Goal: Download file/media

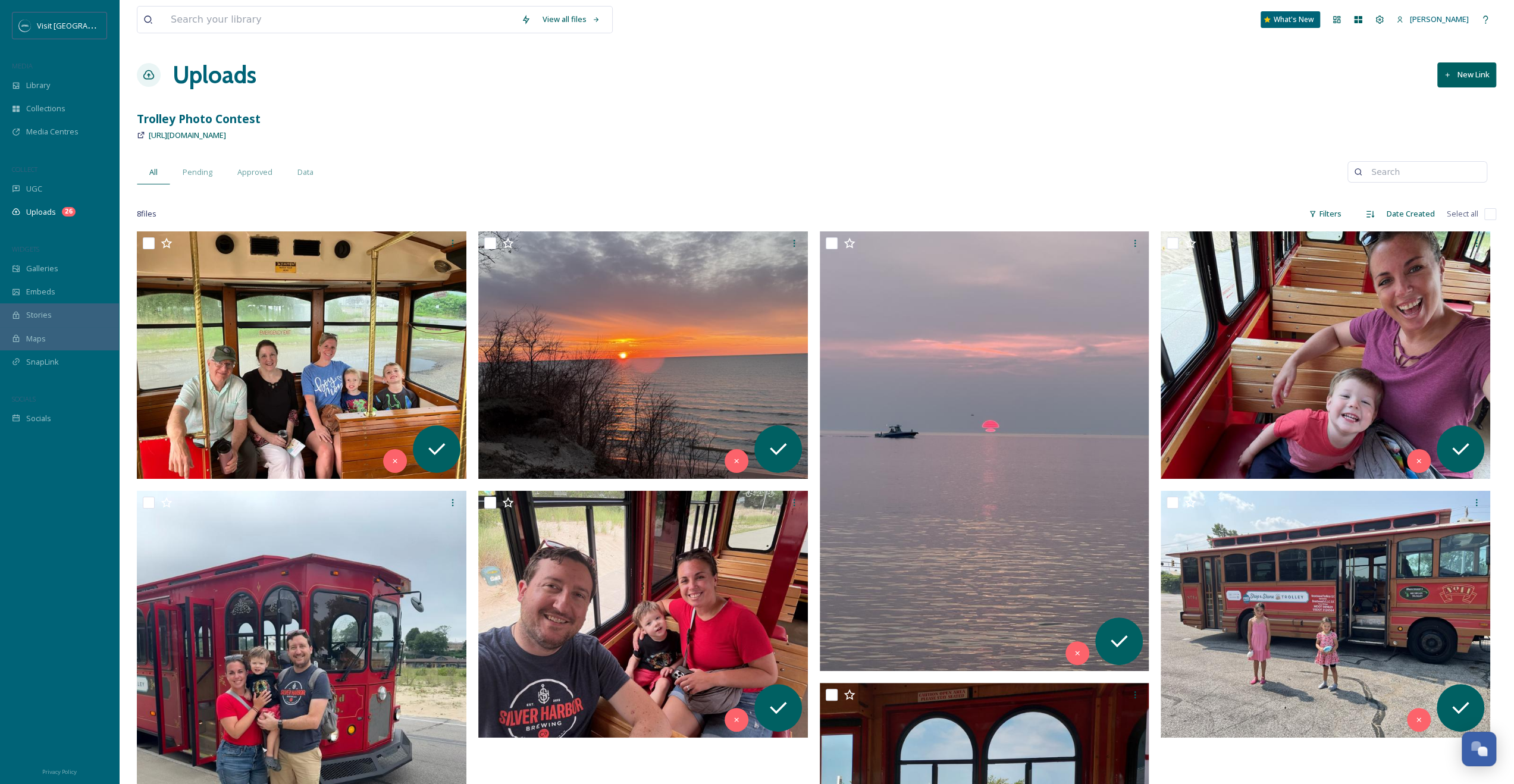
click at [19, 72] on div "MEDIA" at bounding box center [60, 66] width 119 height 16
click at [53, 230] on div "Visit [GEOGRAPHIC_DATA][US_STATE] MEDIA Library Collections Media Centres COLLE…" at bounding box center [60, 221] width 119 height 418
click at [57, 215] on div "Uploads 26" at bounding box center [60, 212] width 119 height 23
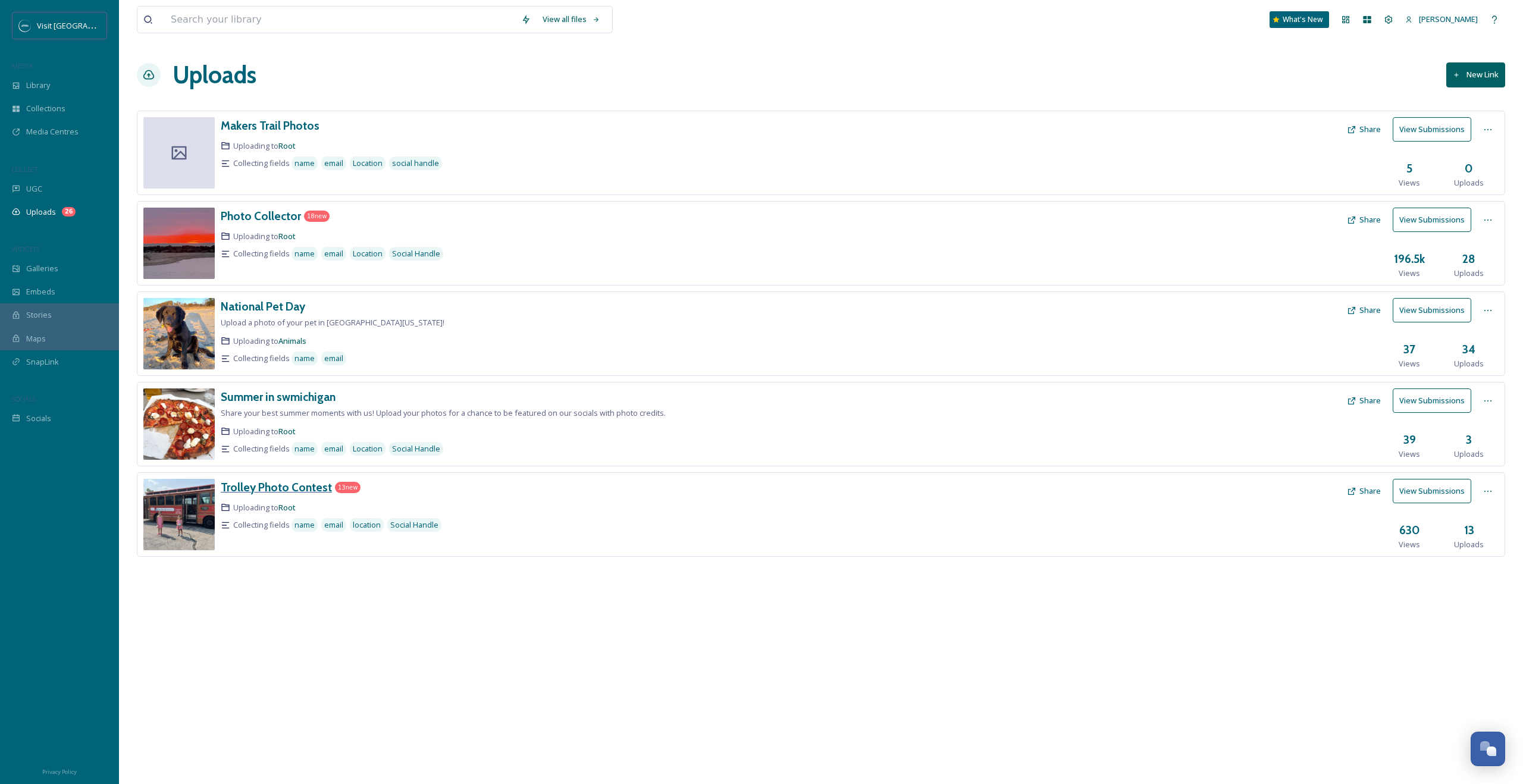
click at [279, 482] on h3 "Trolley Photo Contest" at bounding box center [276, 487] width 112 height 14
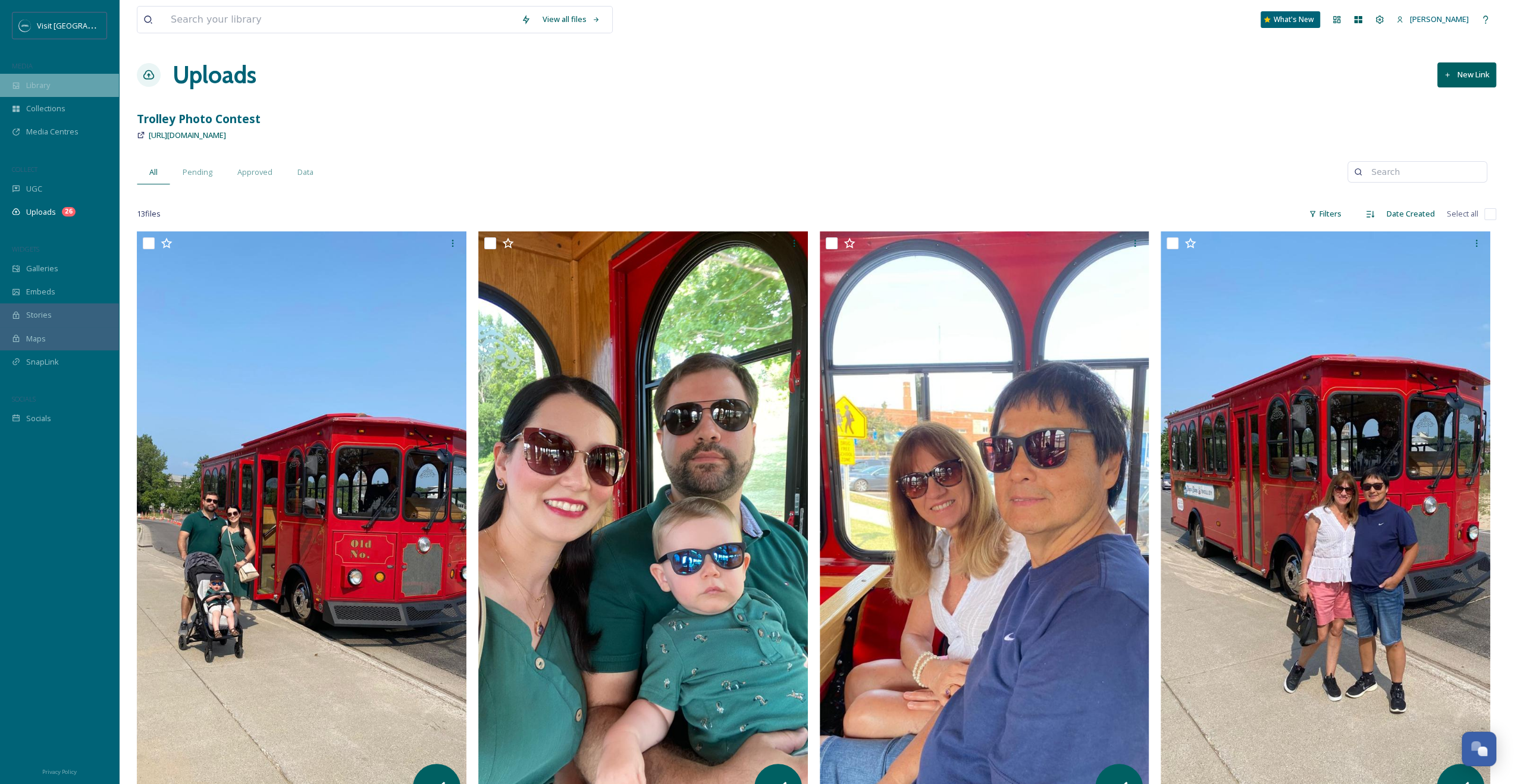
click at [69, 91] on div "Library" at bounding box center [60, 85] width 119 height 23
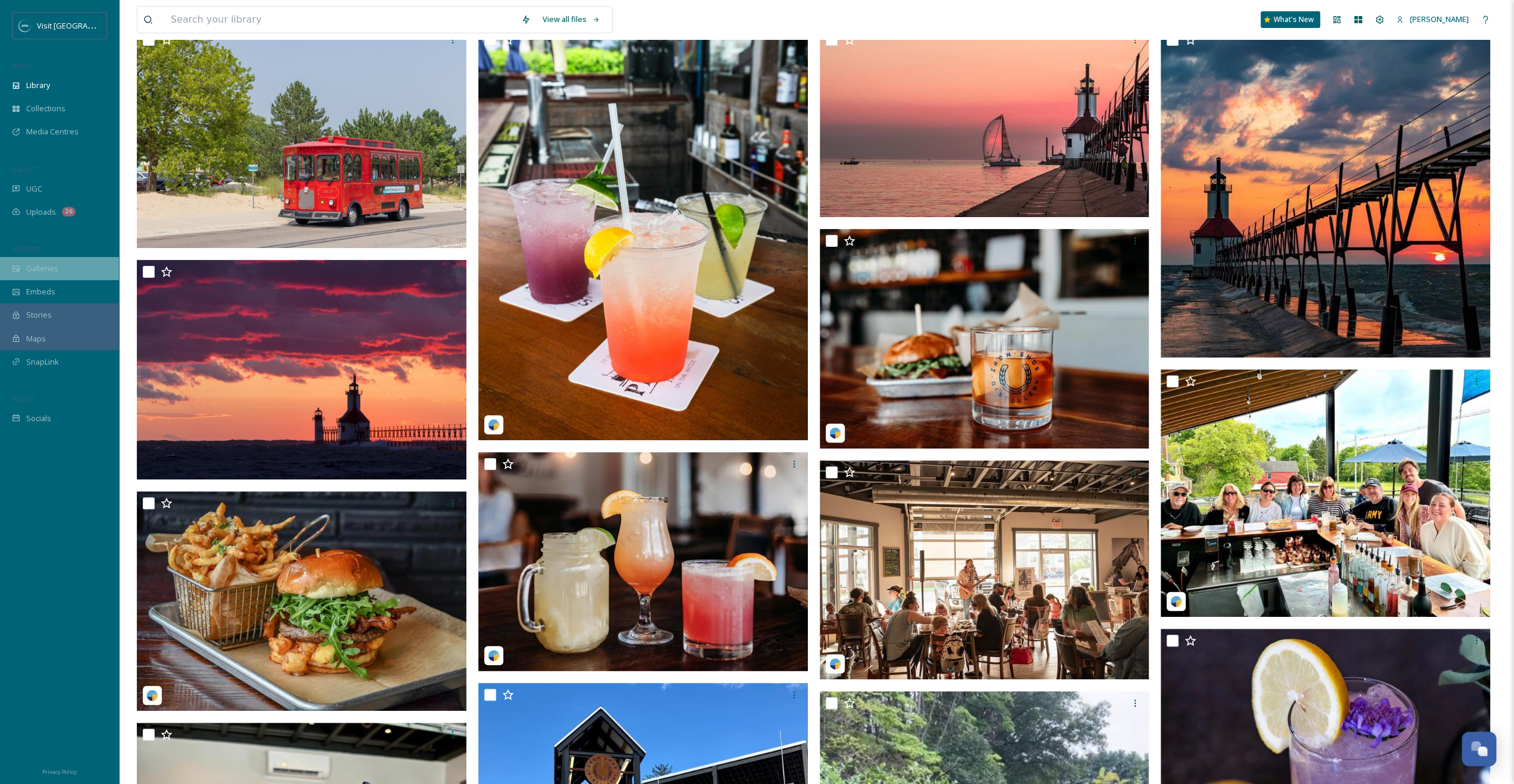
scroll to position [178, 0]
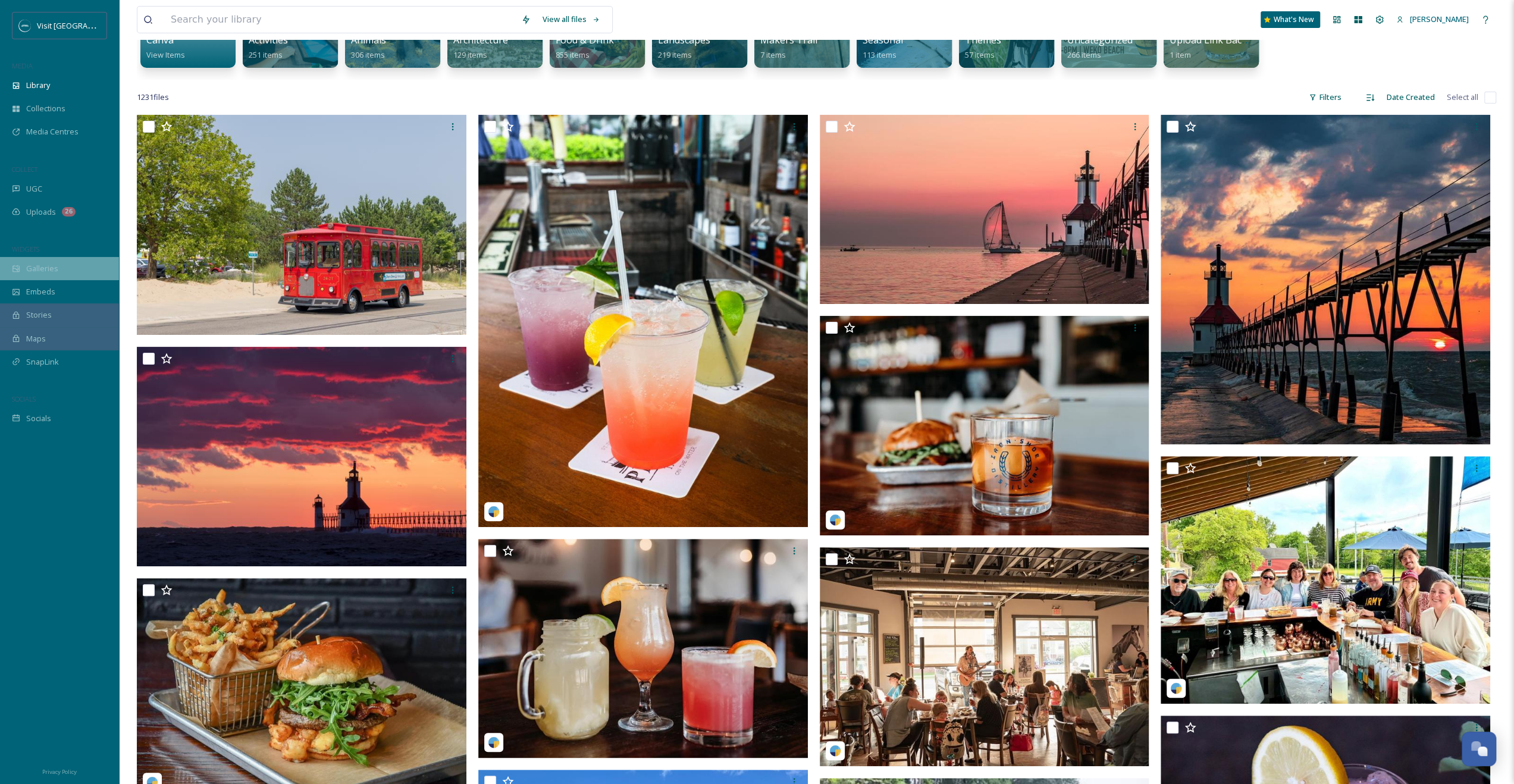
click at [44, 271] on span "Galleries" at bounding box center [42, 269] width 32 height 11
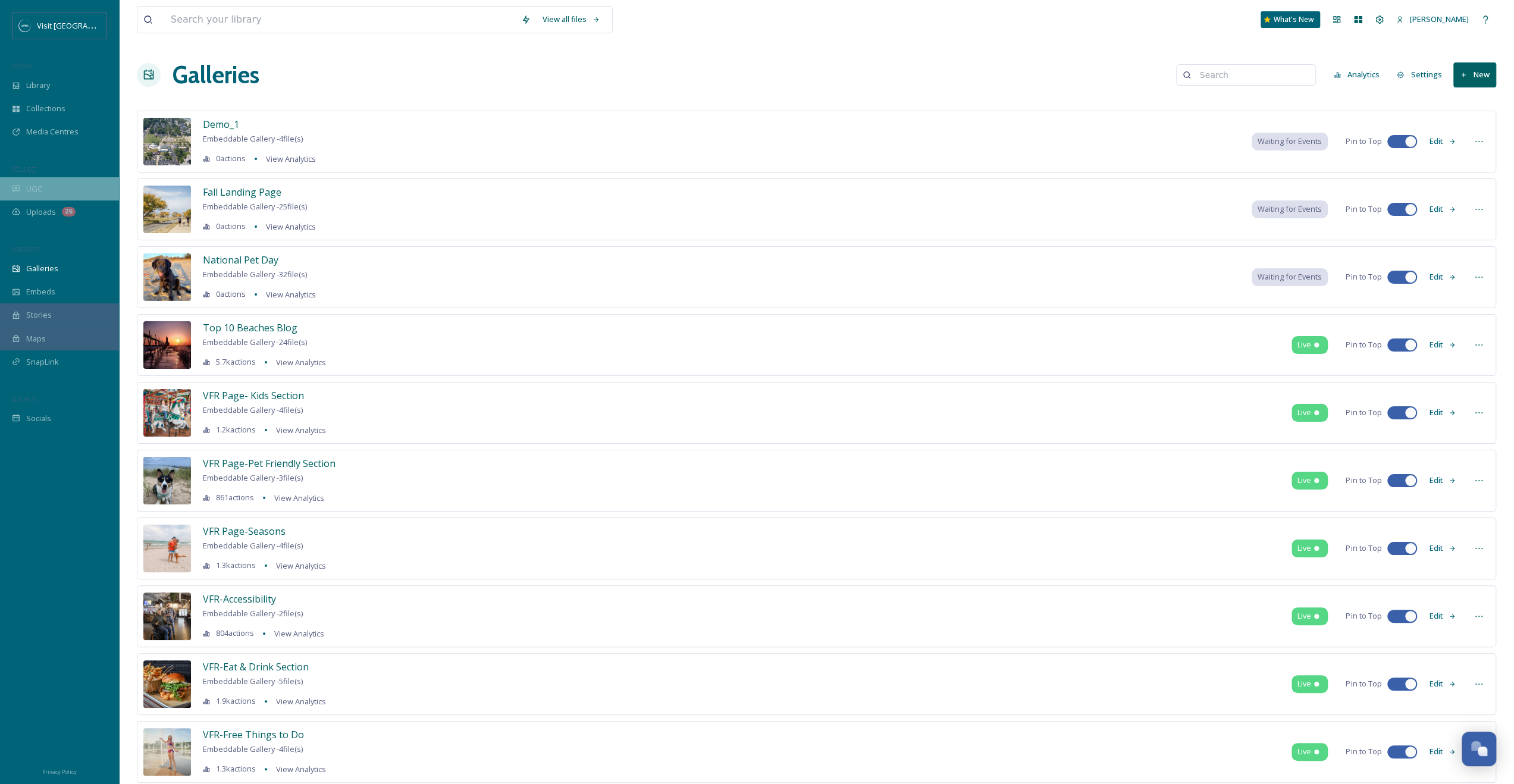
click at [55, 178] on div "UGC" at bounding box center [60, 188] width 119 height 23
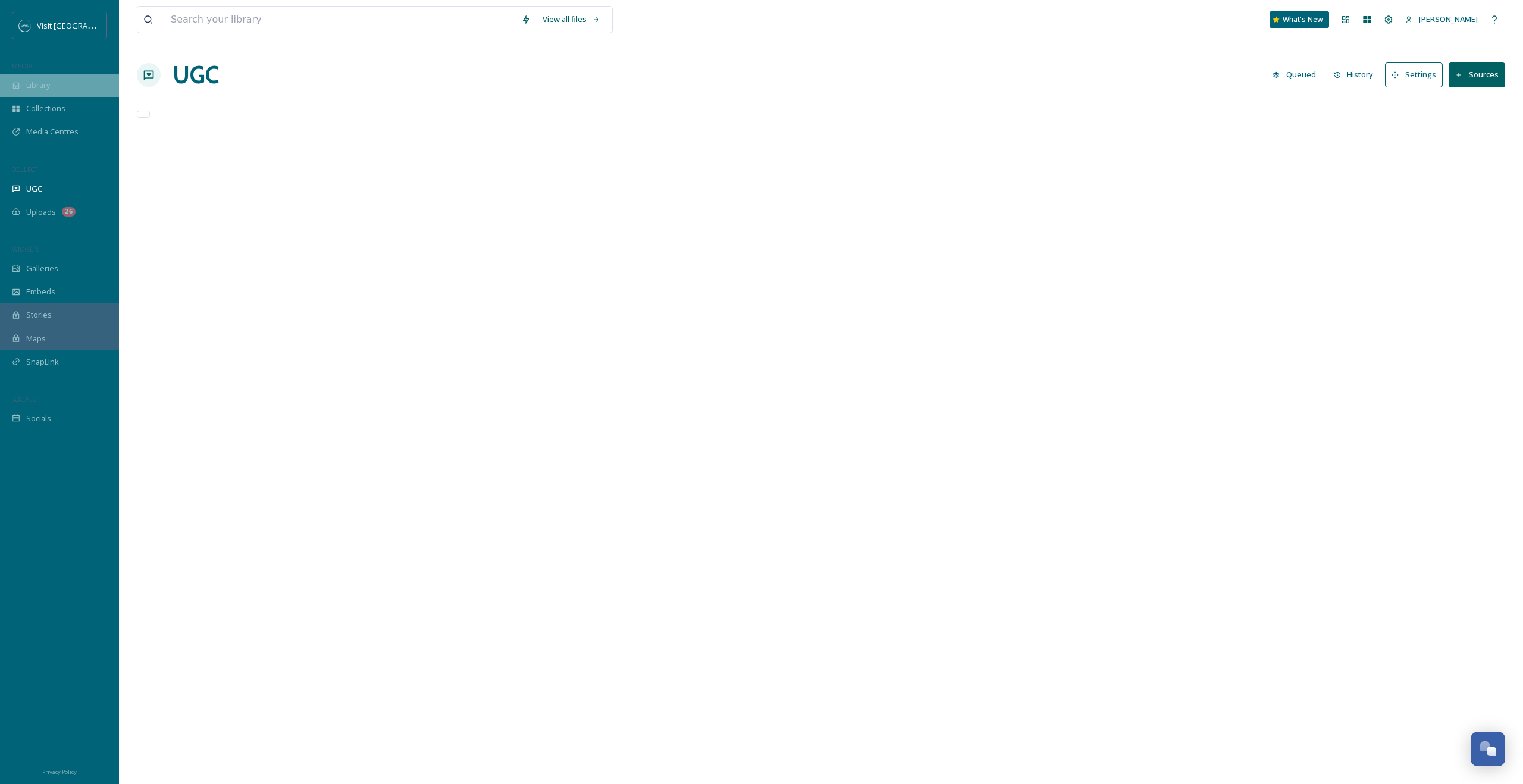
click at [63, 92] on div "Library" at bounding box center [60, 85] width 119 height 23
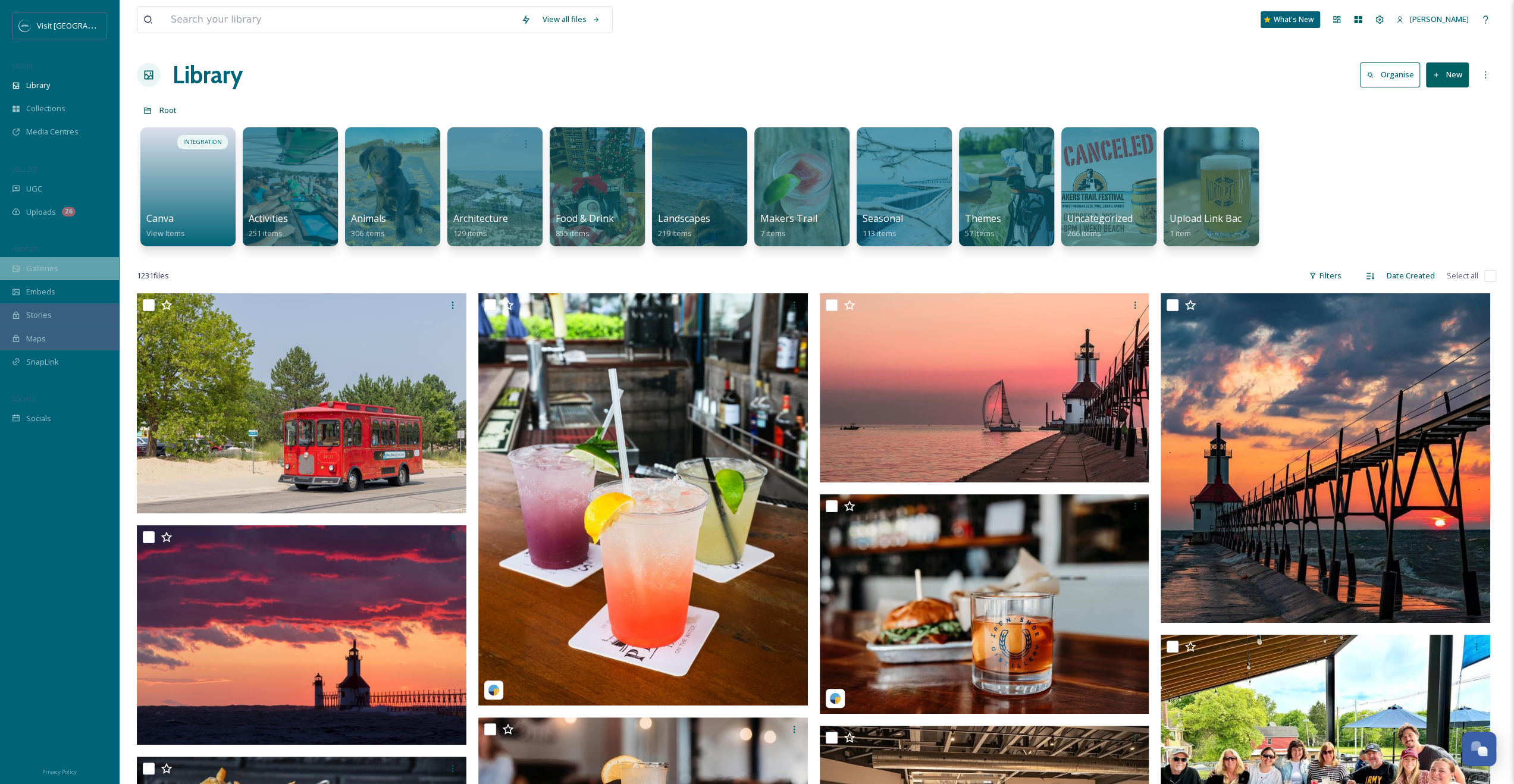
click at [58, 264] on div "Galleries" at bounding box center [60, 268] width 119 height 23
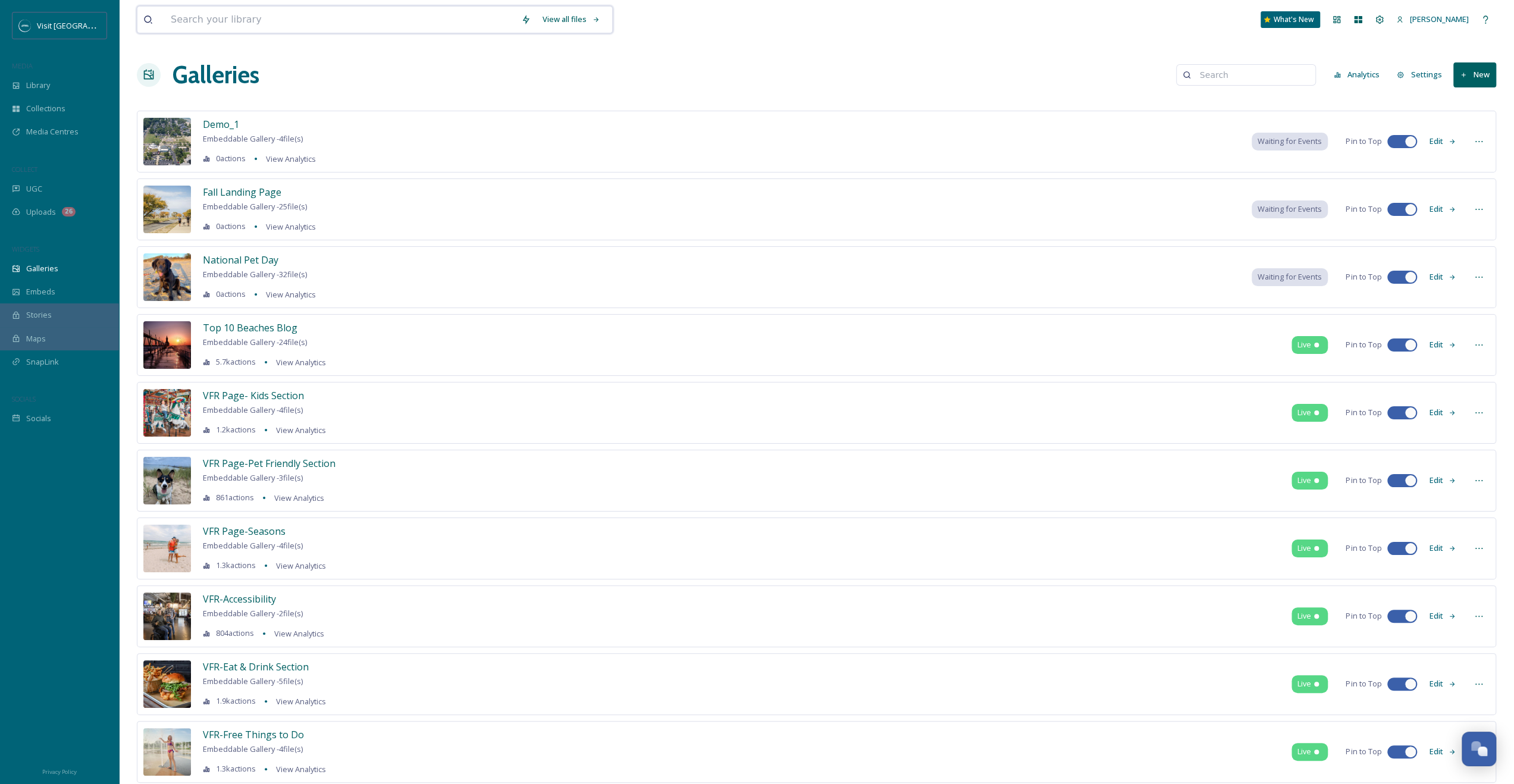
click at [287, 14] on input at bounding box center [340, 19] width 350 height 26
type input "dog"
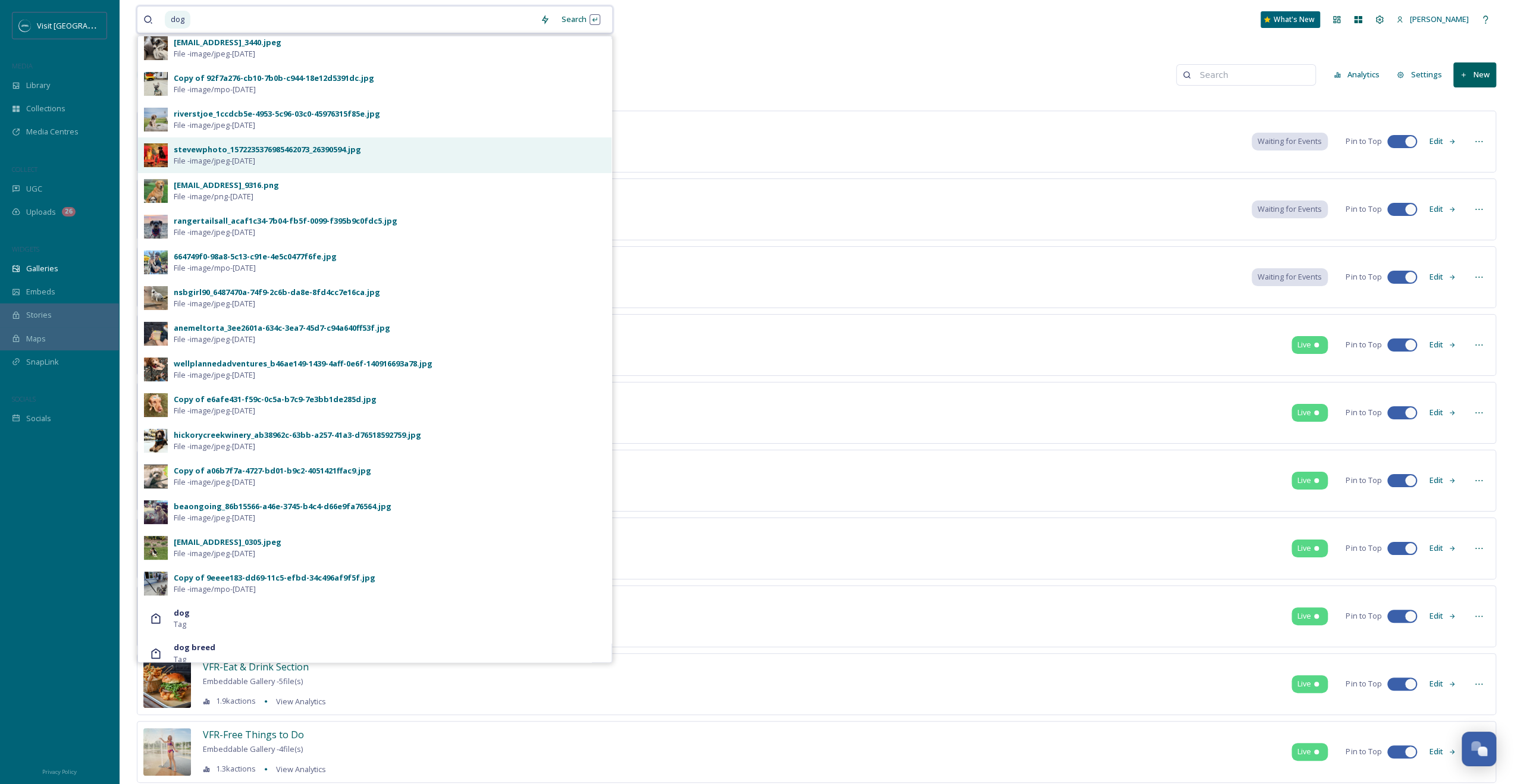
scroll to position [178, 0]
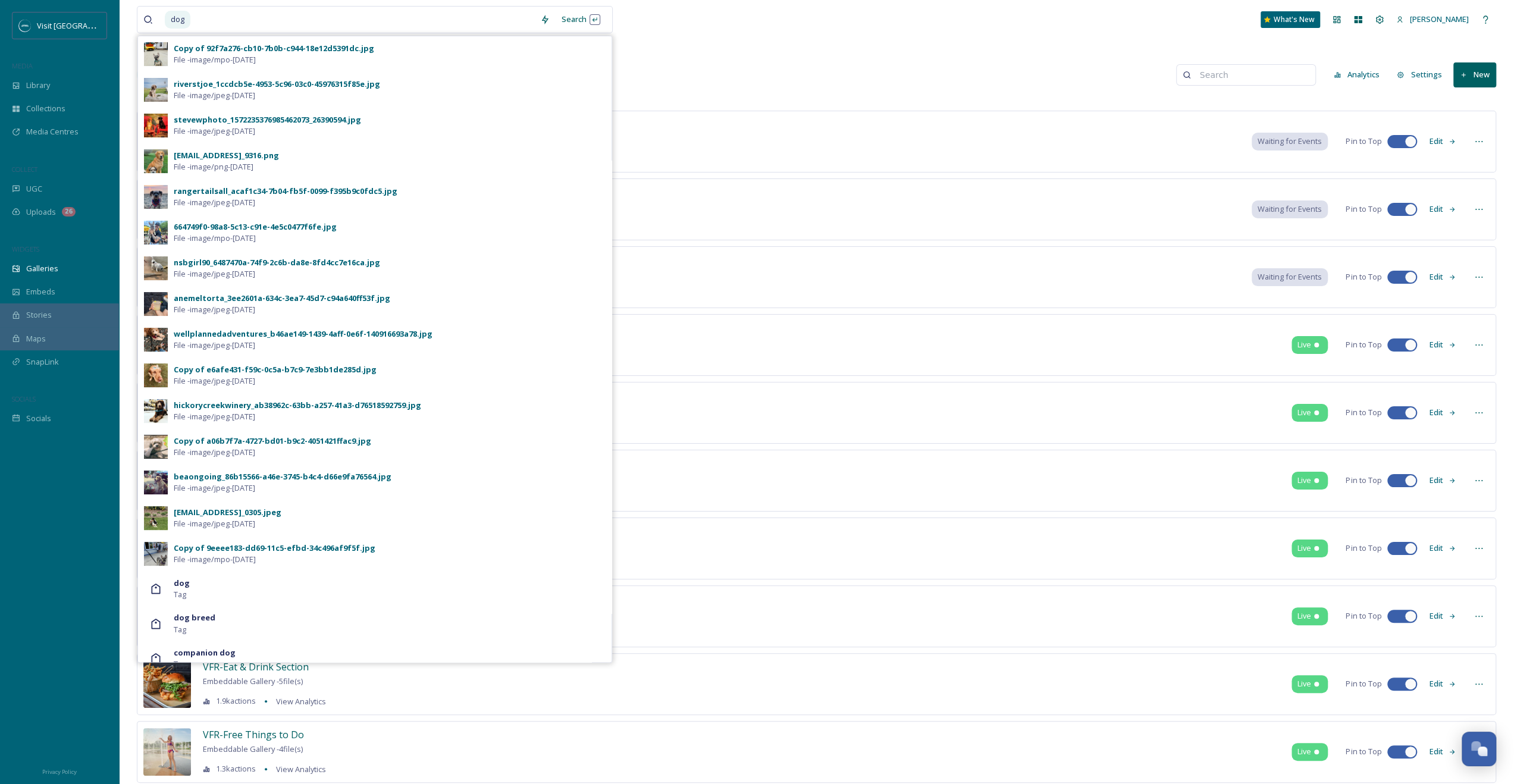
click at [391, 413] on div "hickorycreekwinery_ab38962c-63bb-a257-41a3-d76518592759.jpg File - image/jpeg -…" at bounding box center [389, 411] width 432 height 23
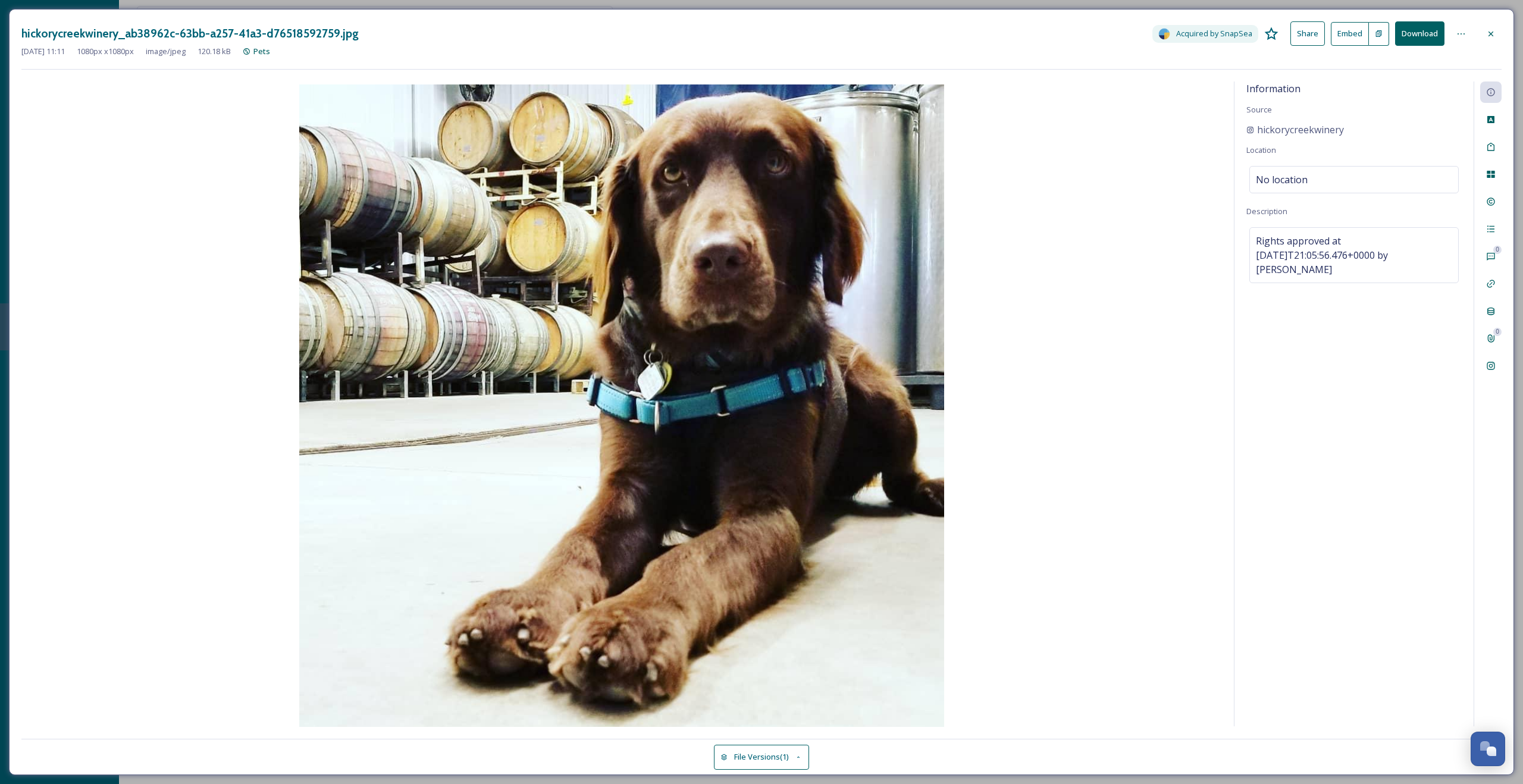
click at [1415, 32] on button "Download" at bounding box center [1420, 33] width 49 height 24
click at [1495, 26] on div at bounding box center [1491, 34] width 21 height 21
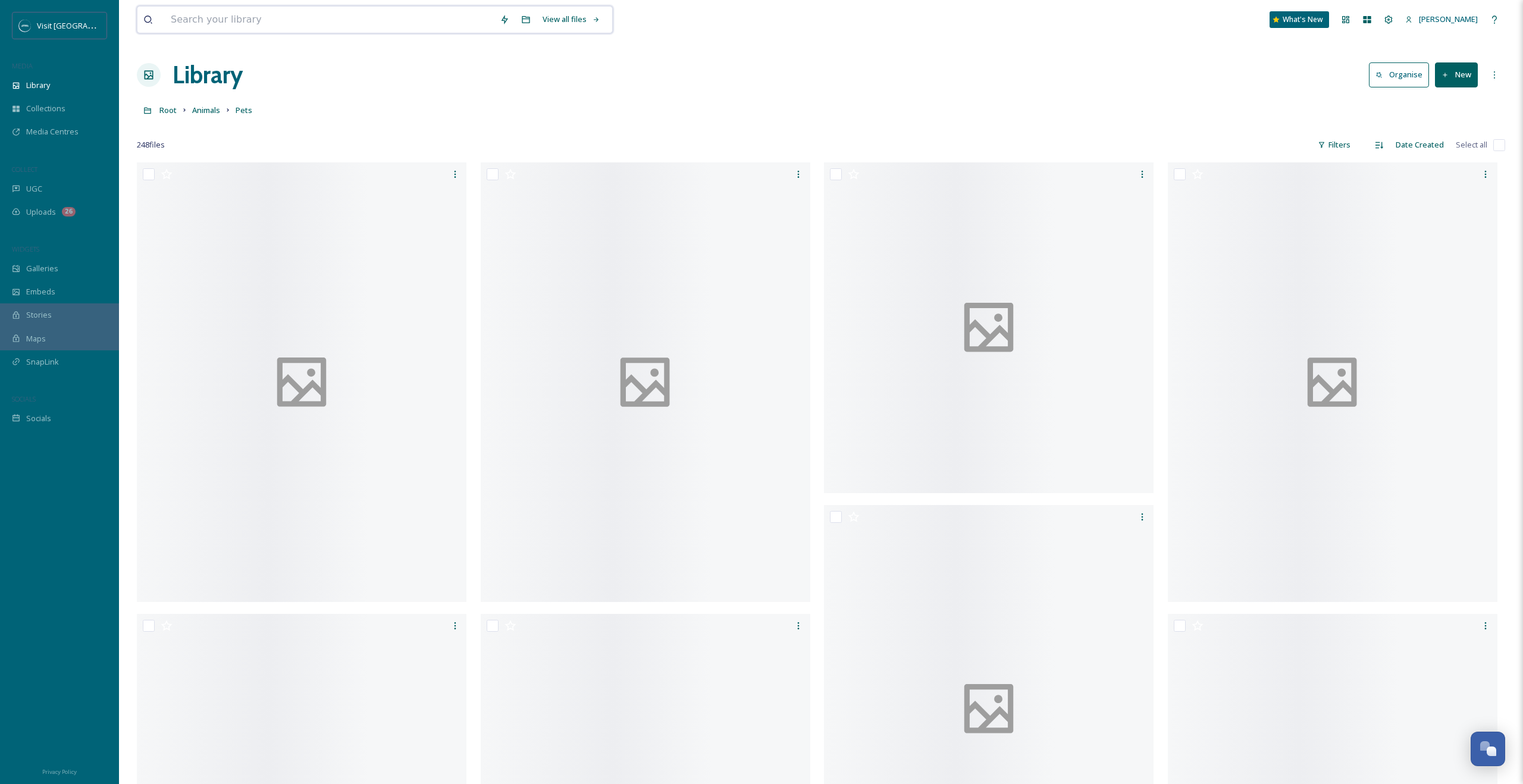
click at [236, 18] on input at bounding box center [329, 19] width 329 height 26
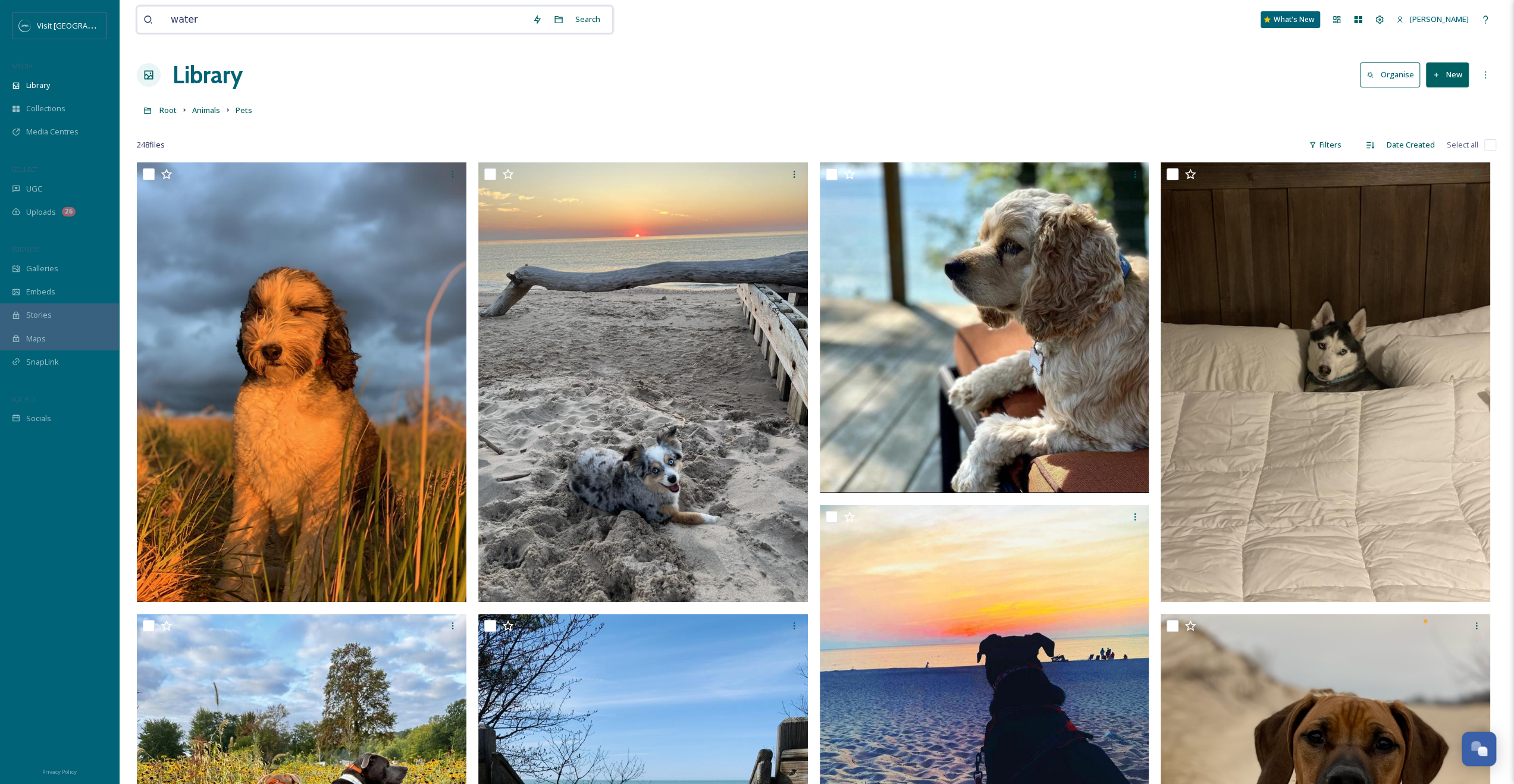
type input "waterm"
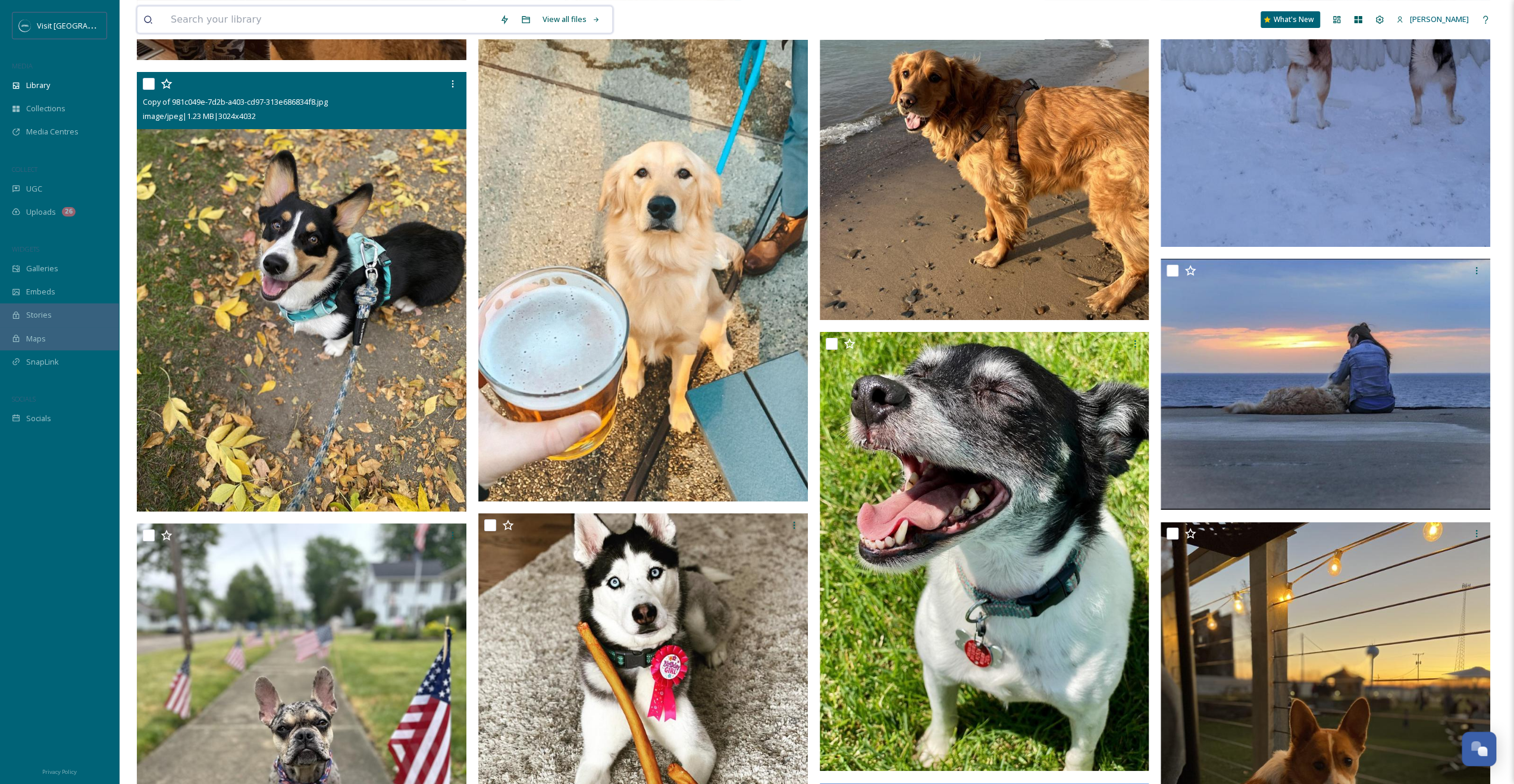
scroll to position [4638, 0]
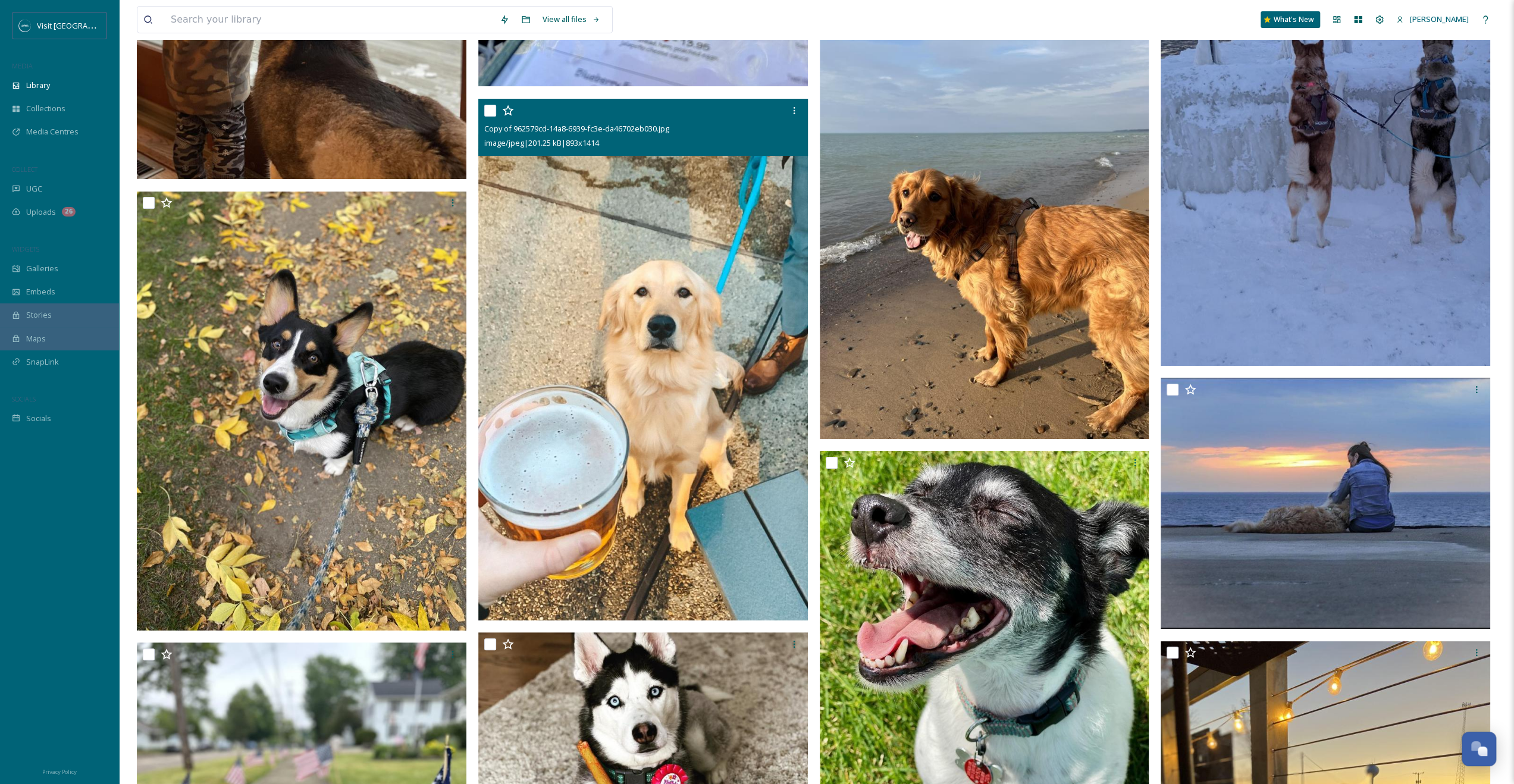
click at [604, 426] on img at bounding box center [643, 359] width 329 height 522
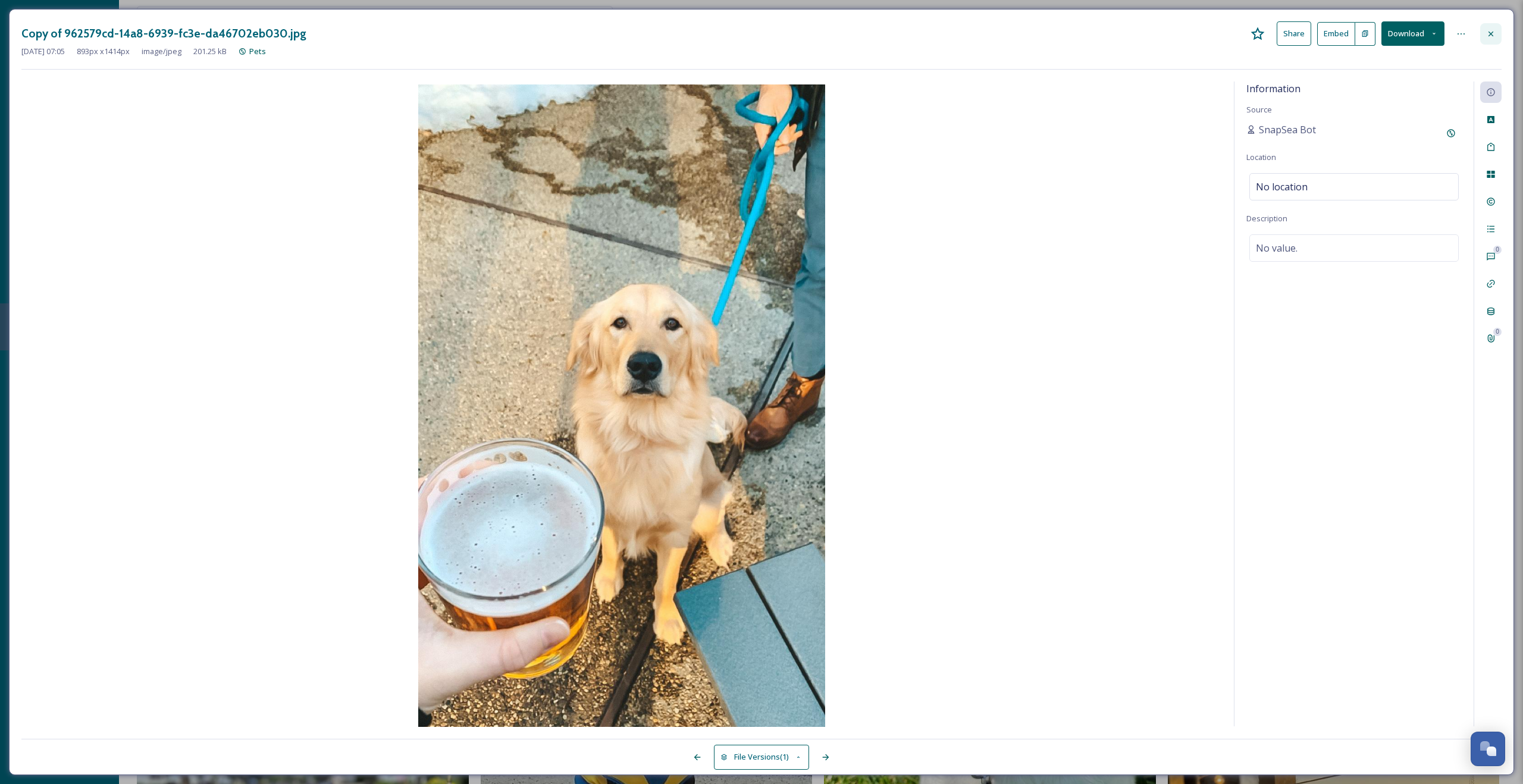
click at [1489, 33] on icon at bounding box center [1490, 34] width 9 height 9
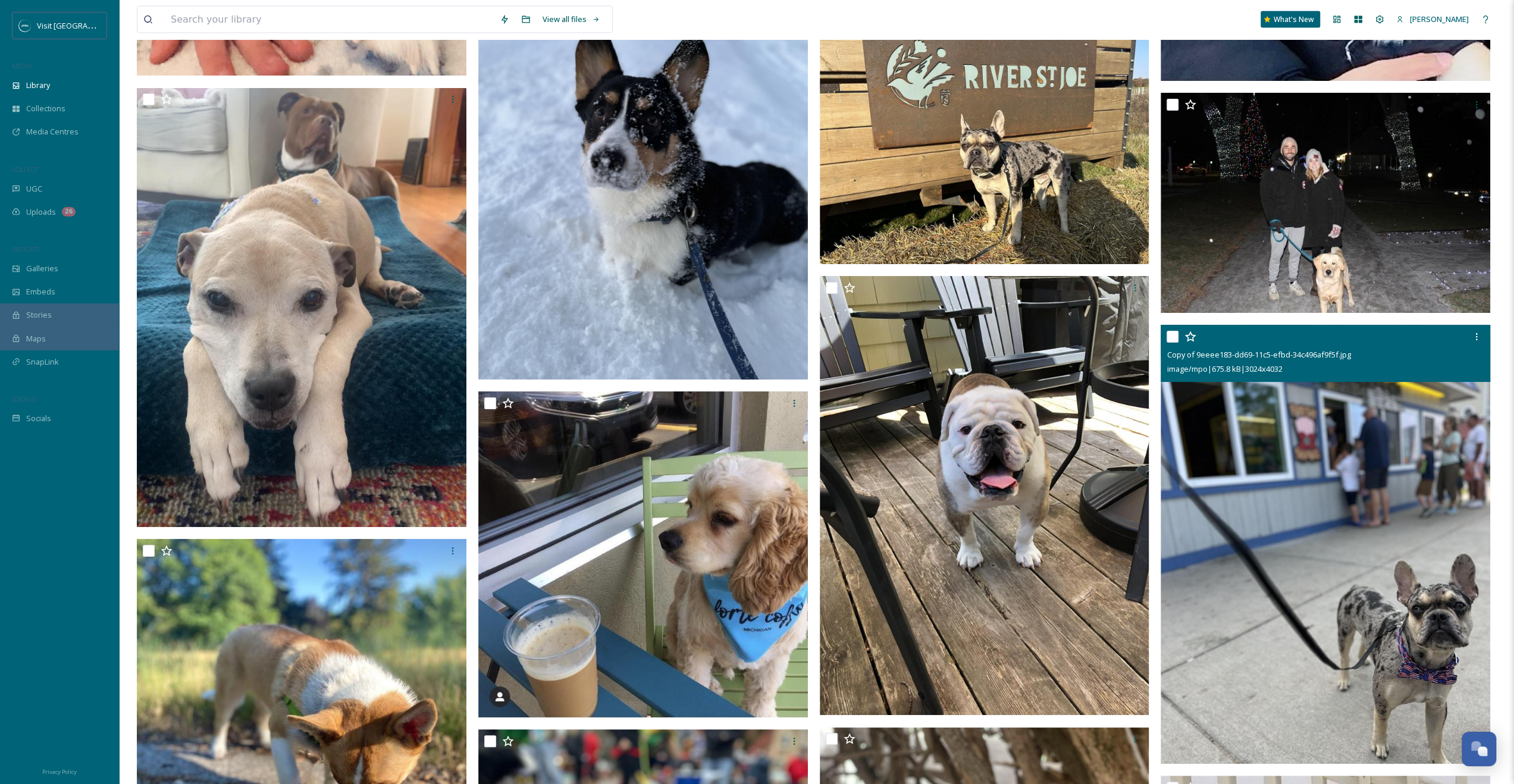
scroll to position [6898, 0]
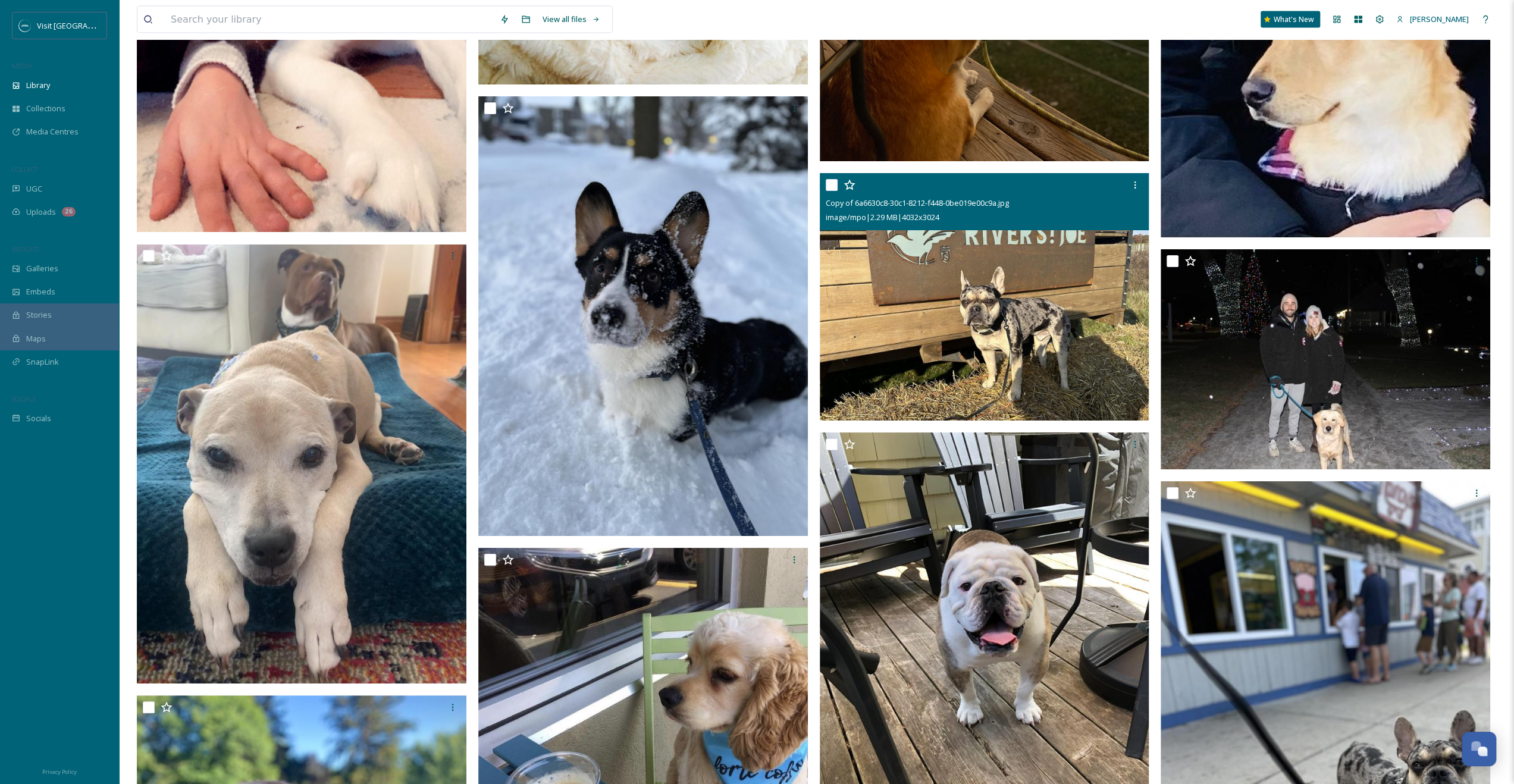
click at [980, 317] on img at bounding box center [985, 296] width 329 height 247
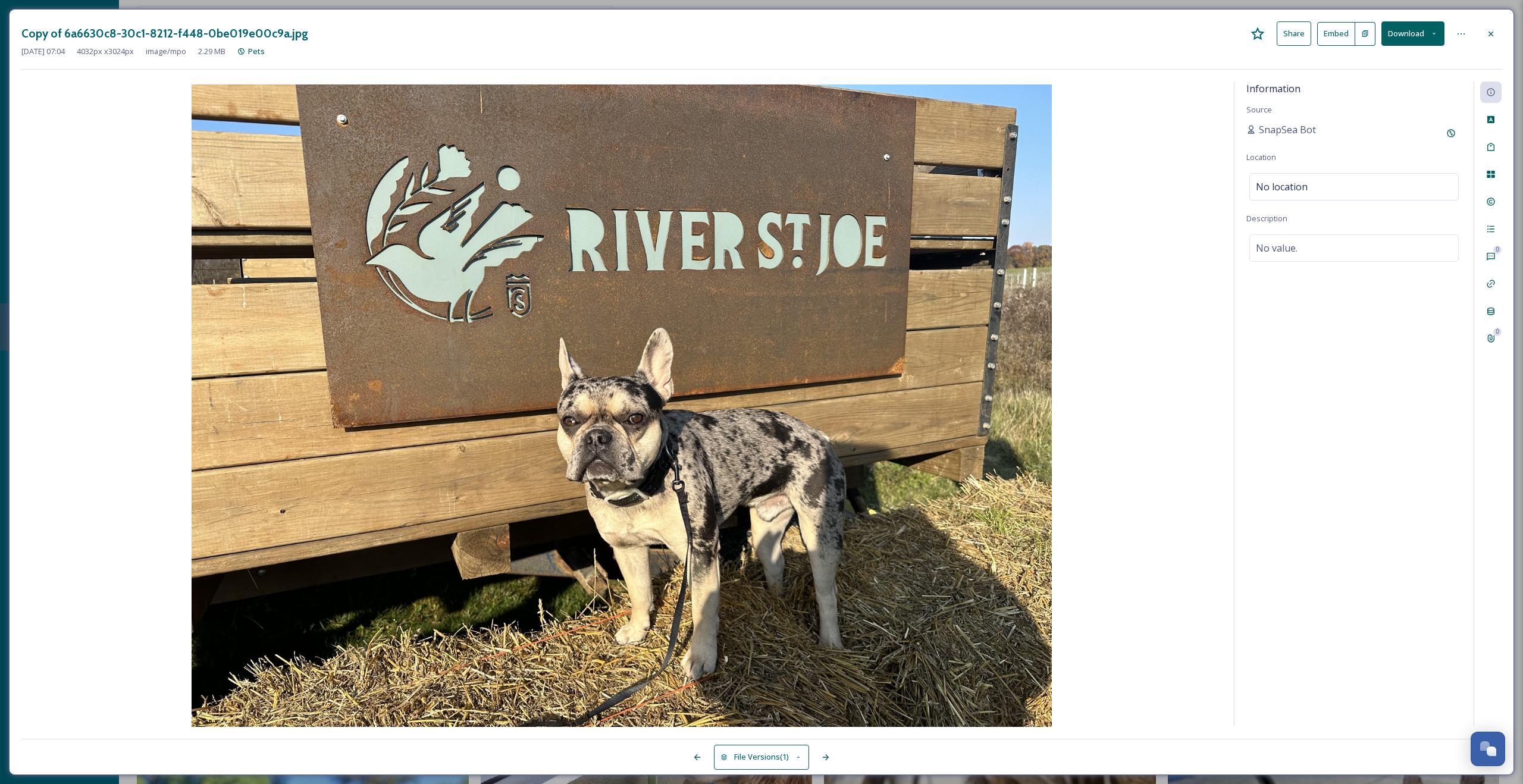
click at [1400, 29] on button "Download" at bounding box center [1413, 33] width 63 height 24
click at [1376, 110] on span "Download Medium (1080 x 810)" at bounding box center [1381, 108] width 110 height 11
drag, startPoint x: 1482, startPoint y: 29, endPoint x: 1416, endPoint y: 61, distance: 73.3
click at [1482, 29] on div at bounding box center [1491, 34] width 21 height 21
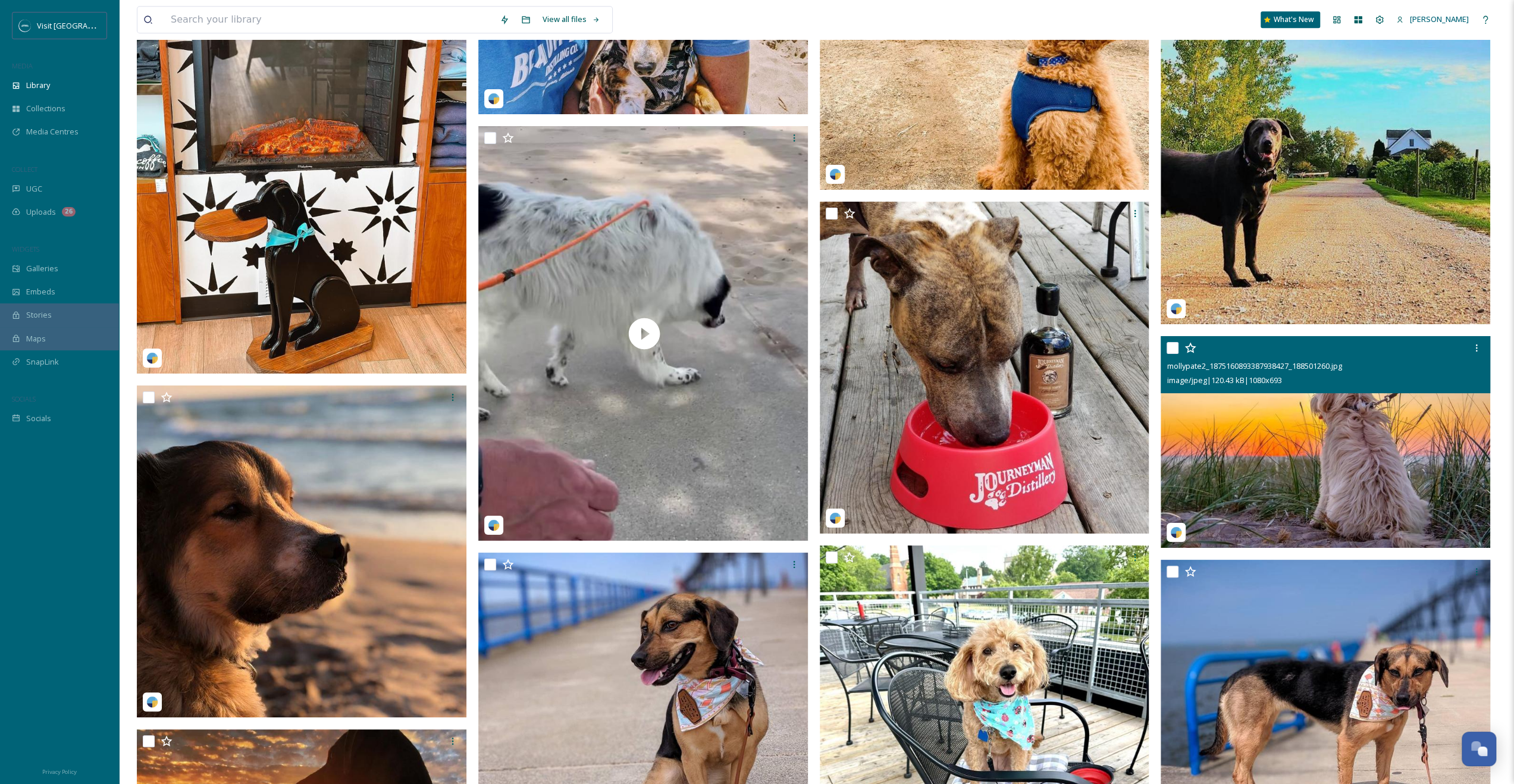
scroll to position [10407, 0]
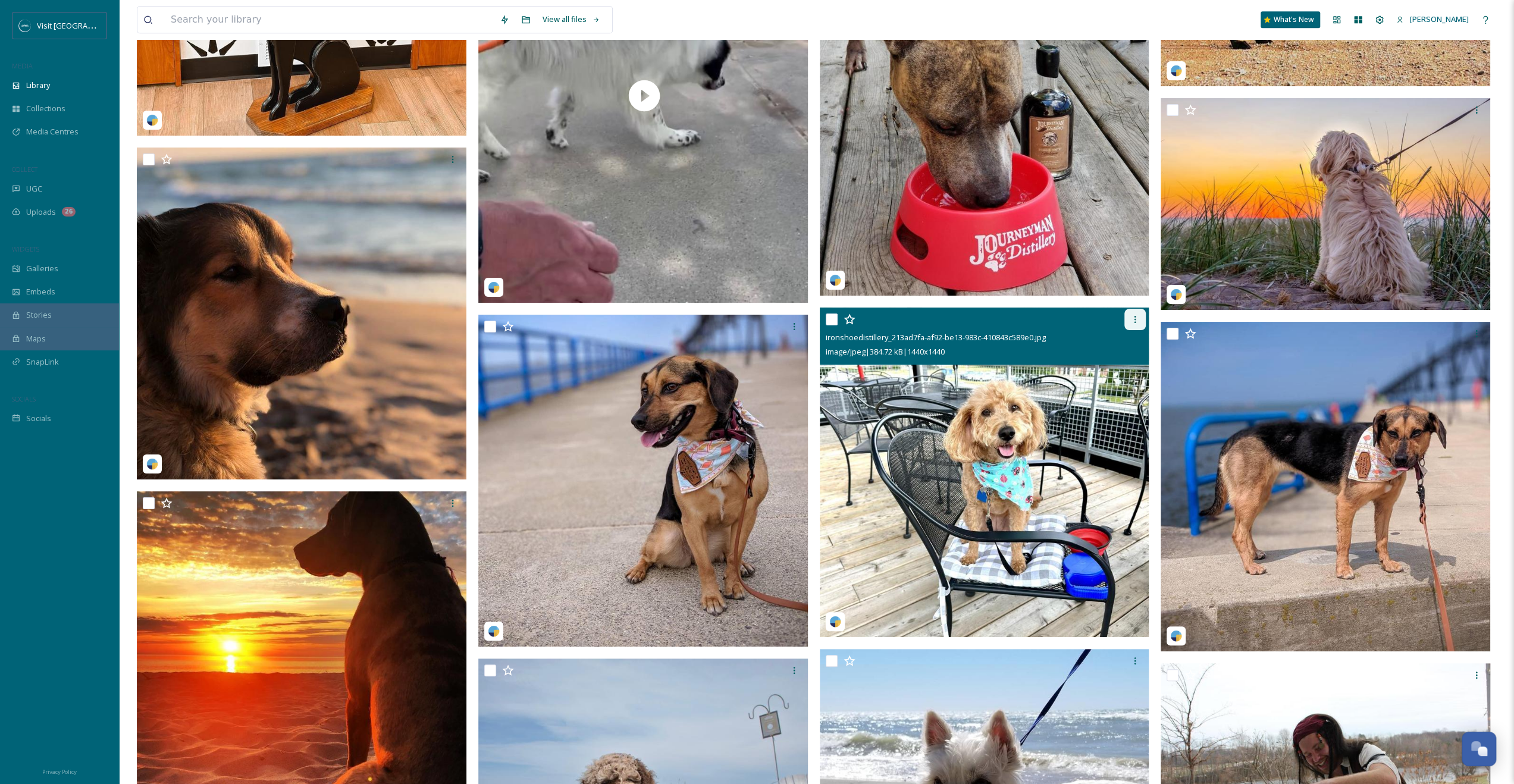
click at [1134, 321] on icon at bounding box center [1134, 319] width 9 height 9
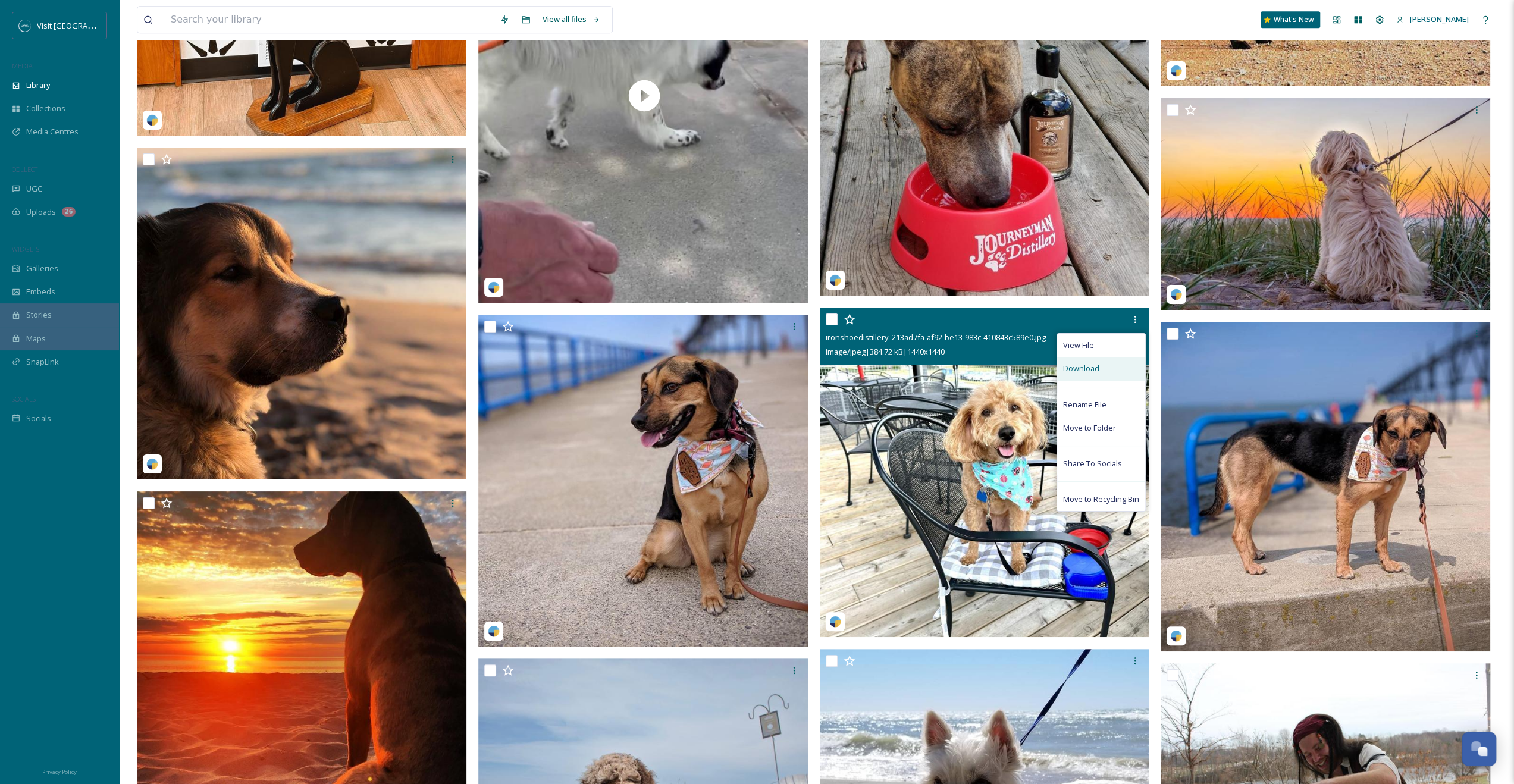
click at [1118, 369] on div "Download" at bounding box center [1101, 368] width 88 height 23
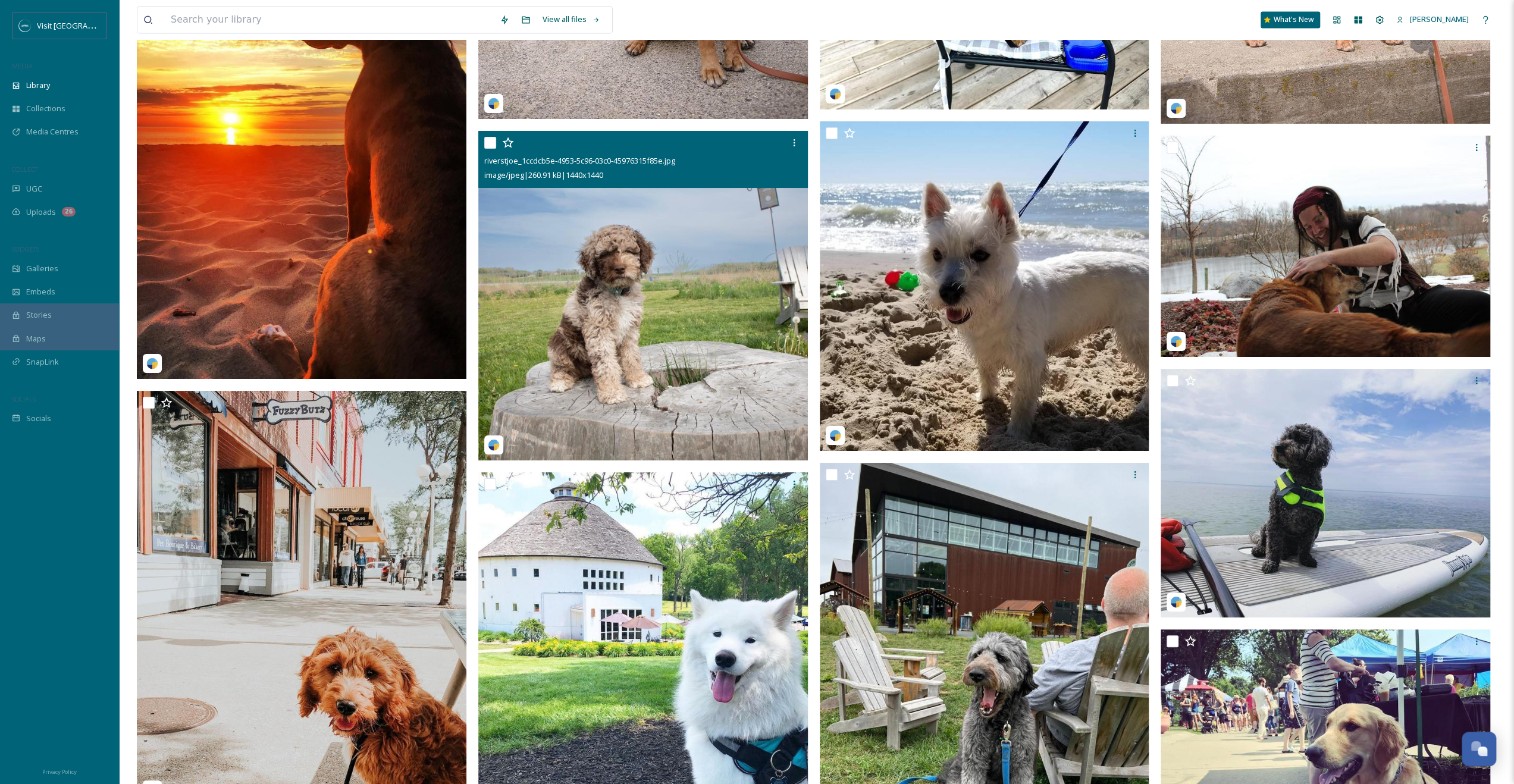
scroll to position [11002, 0]
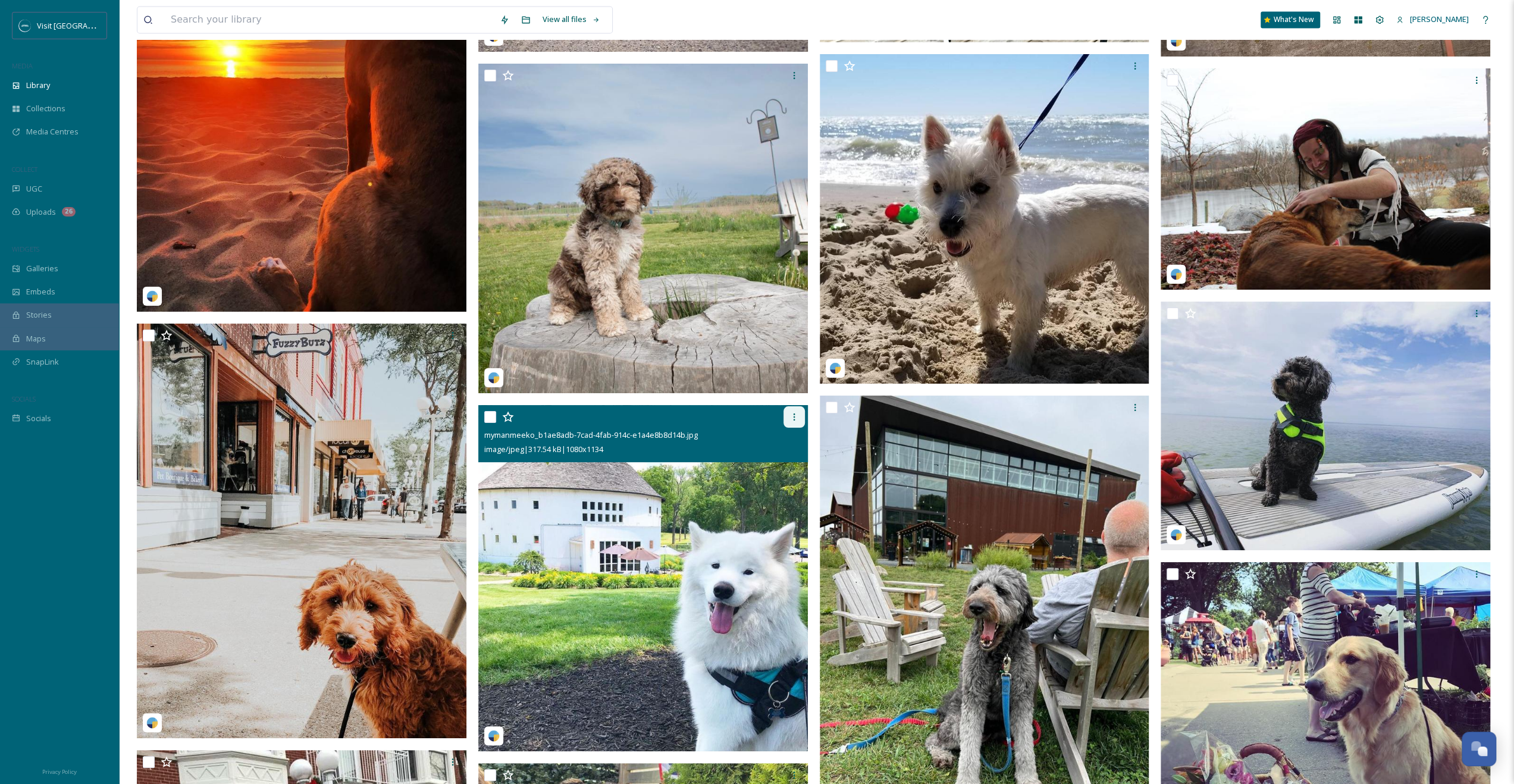
click at [794, 420] on icon at bounding box center [794, 416] width 9 height 9
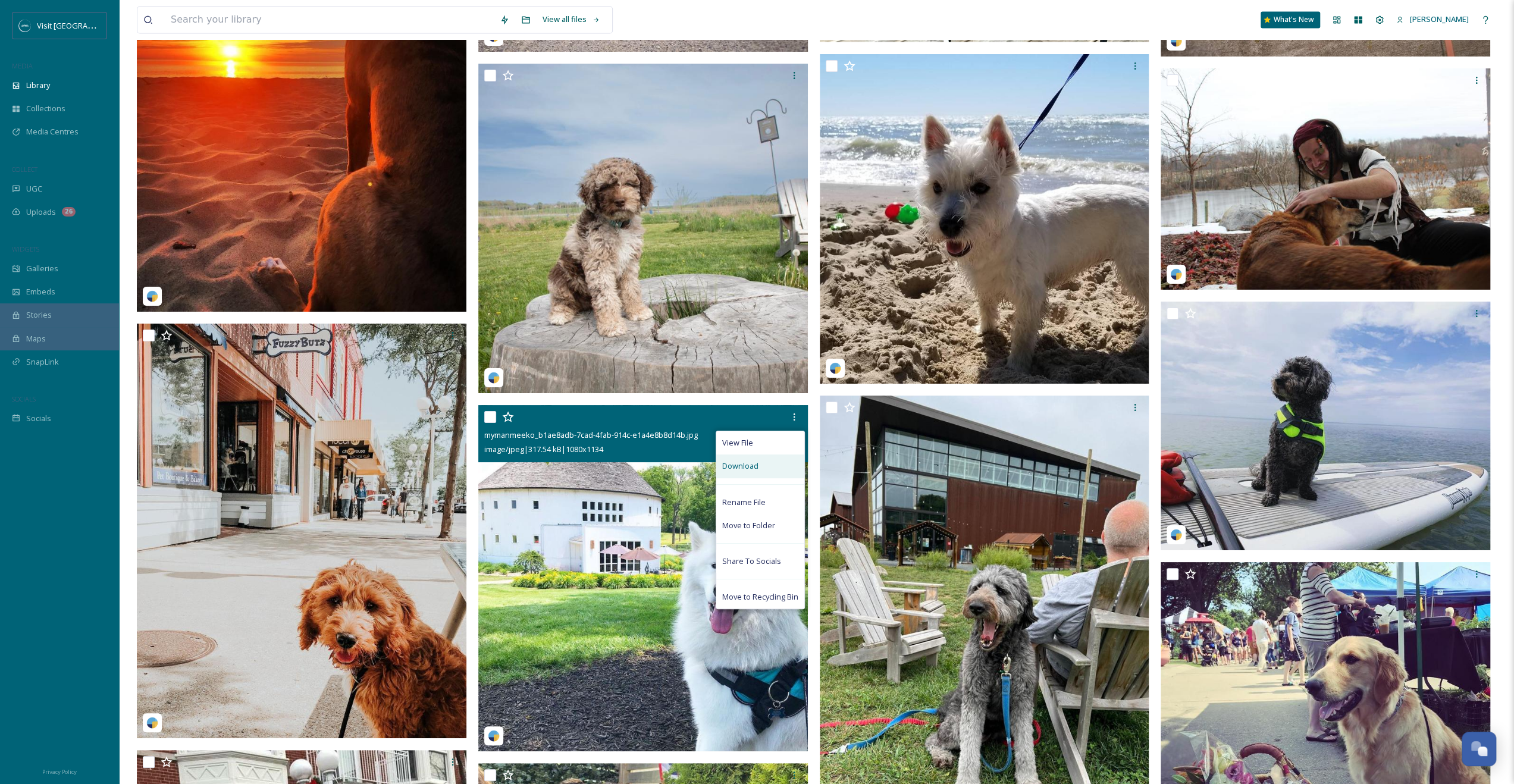
click at [770, 464] on div "Download" at bounding box center [760, 466] width 88 height 23
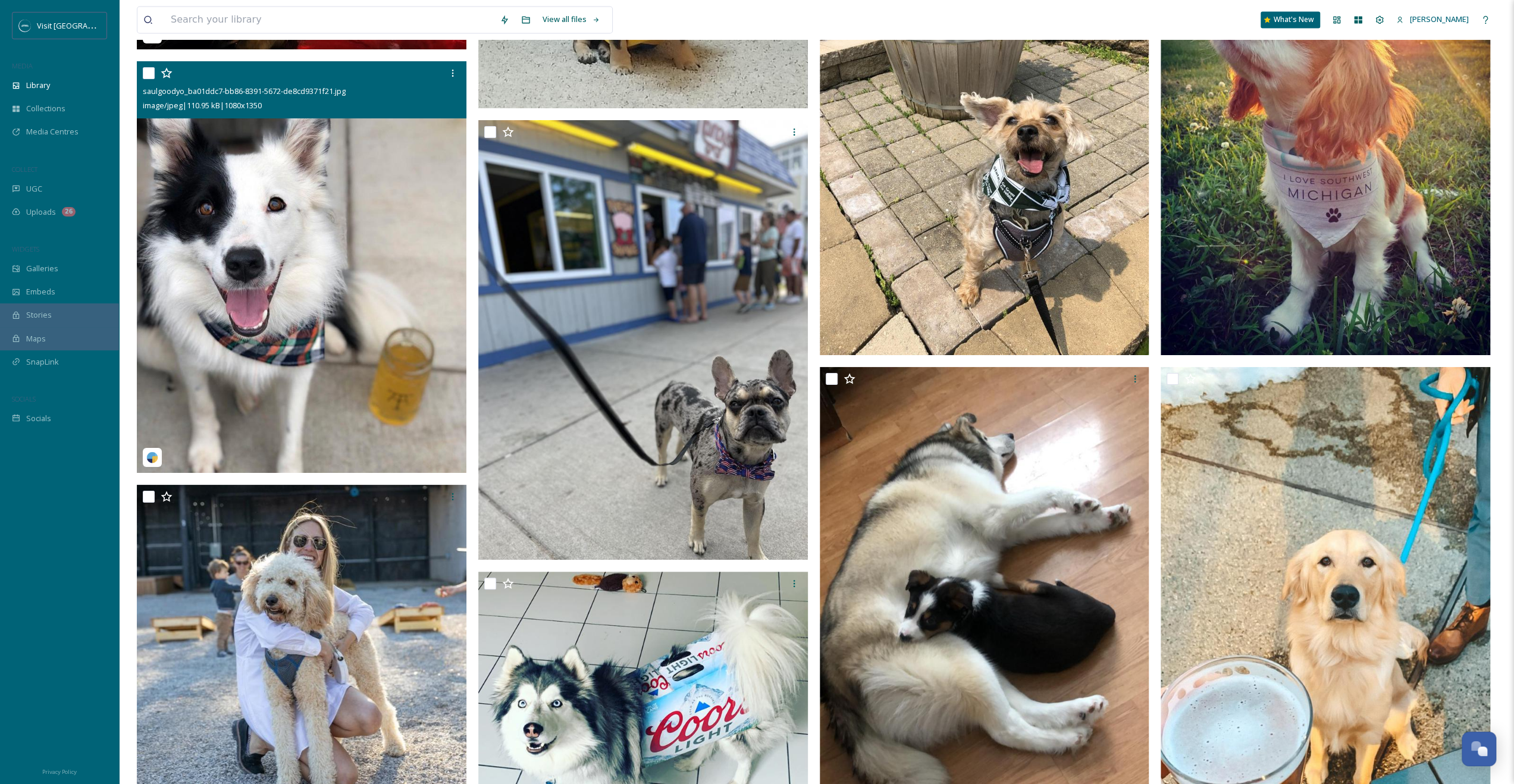
scroll to position [15878, 0]
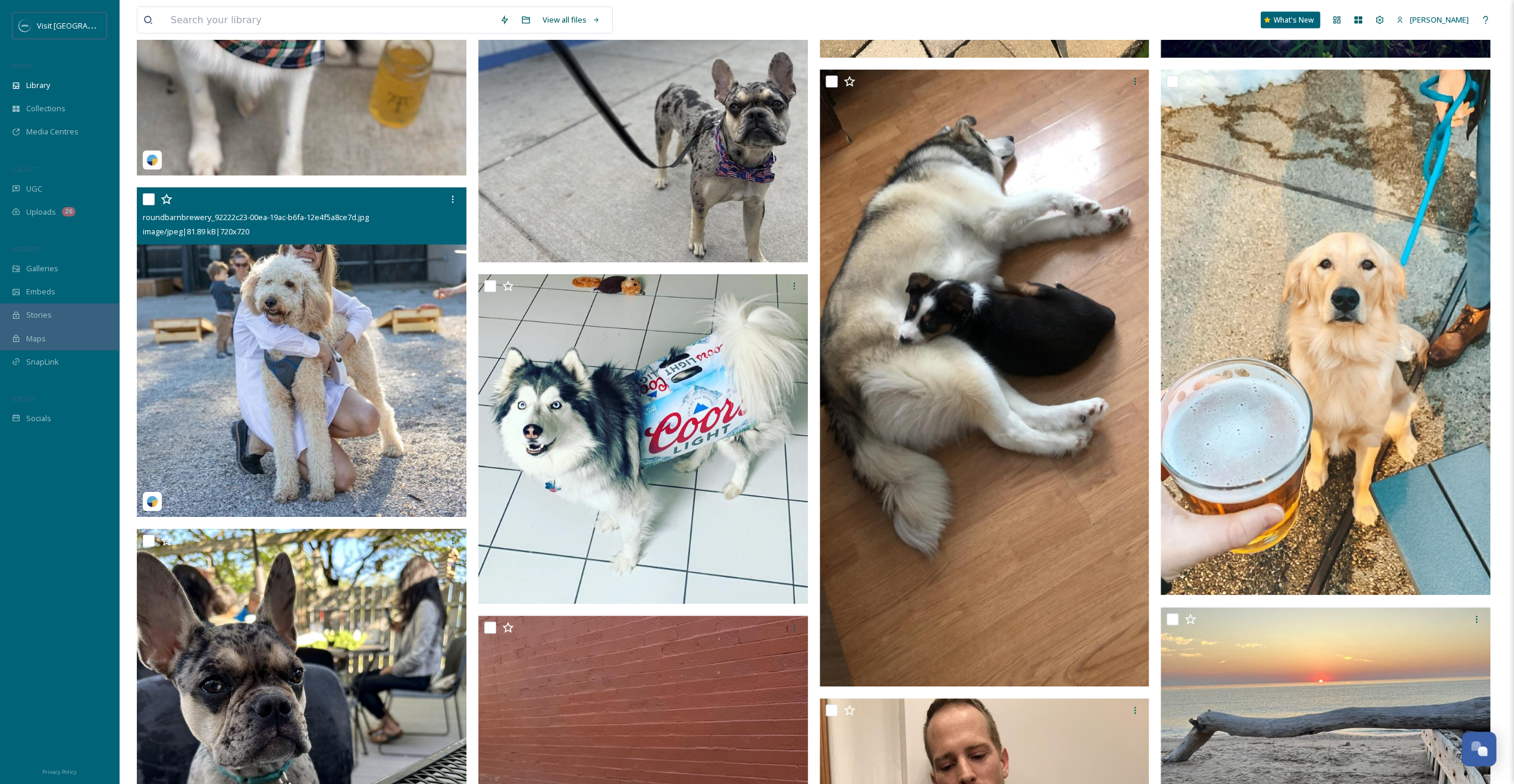
click at [262, 404] on img at bounding box center [301, 352] width 329 height 329
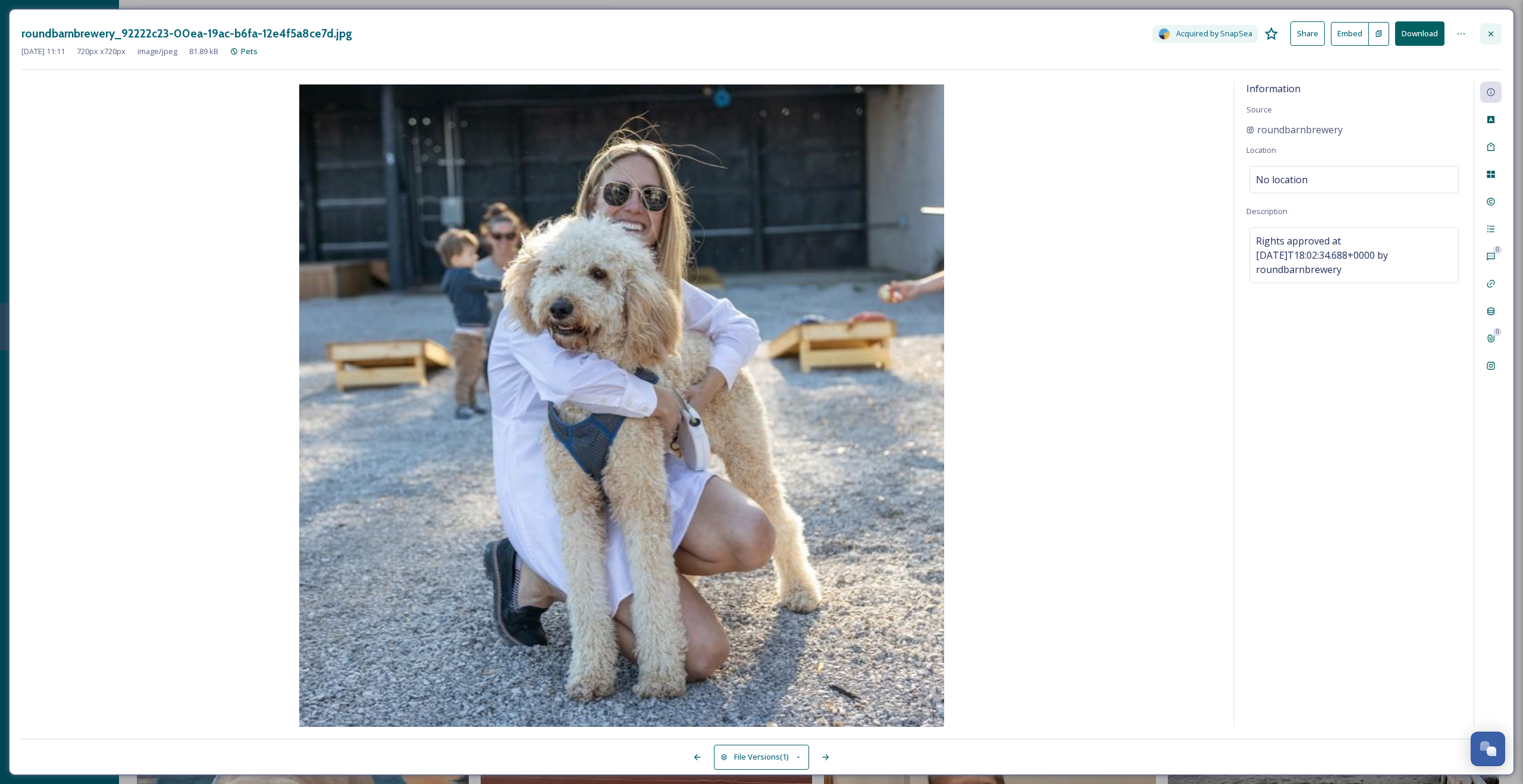
click at [1490, 33] on icon at bounding box center [1490, 34] width 9 height 9
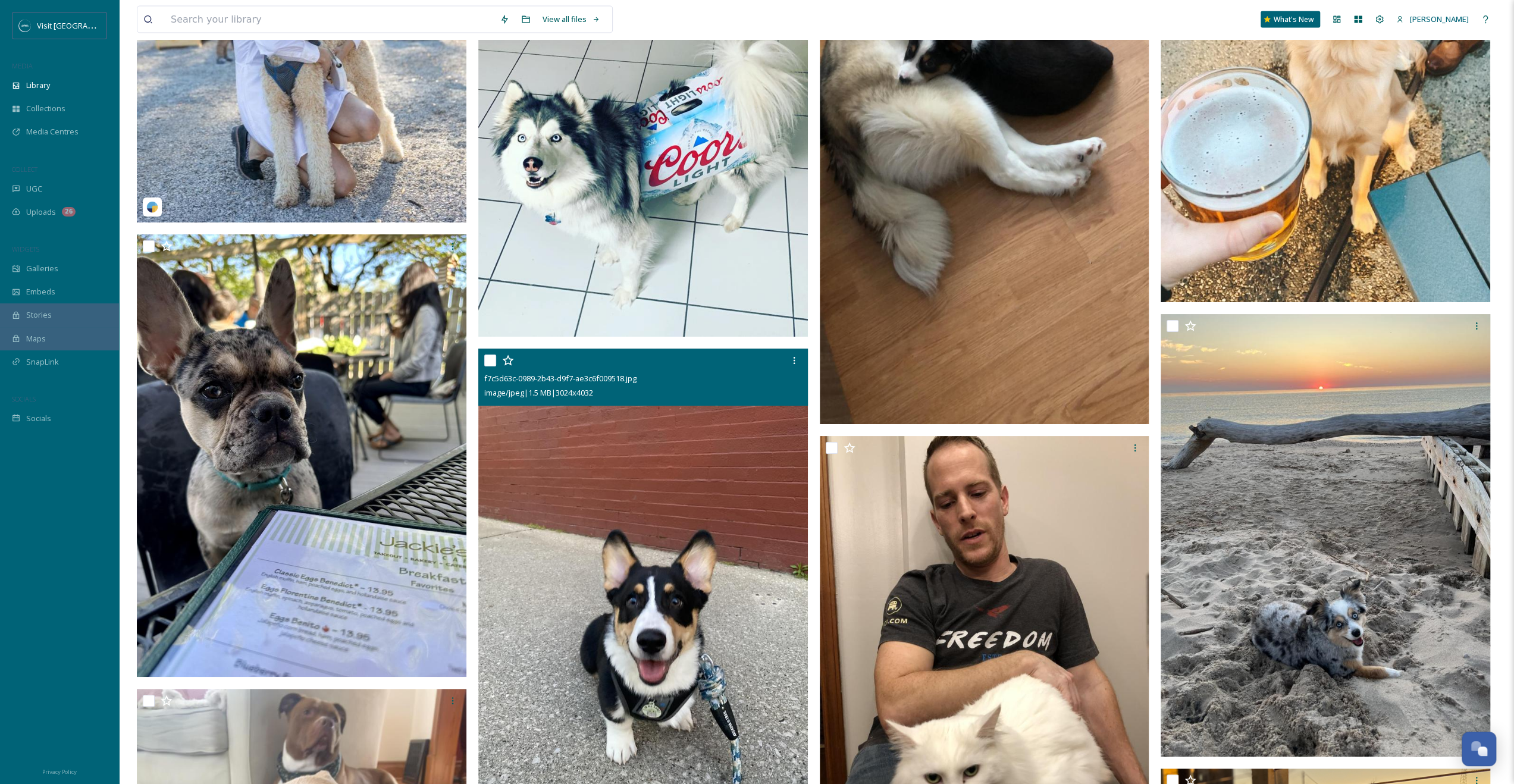
scroll to position [15878, 0]
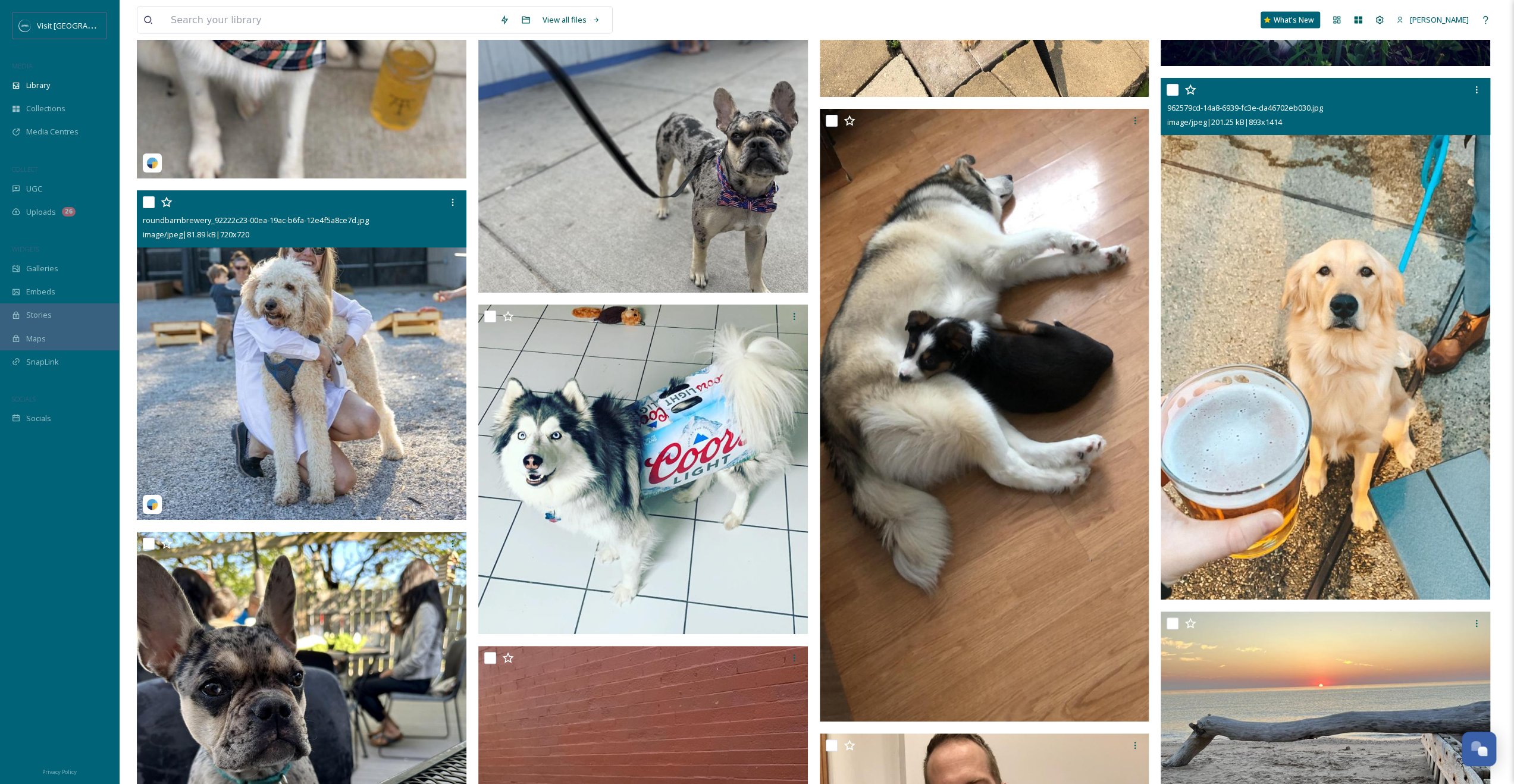
click at [1281, 443] on img at bounding box center [1325, 338] width 329 height 522
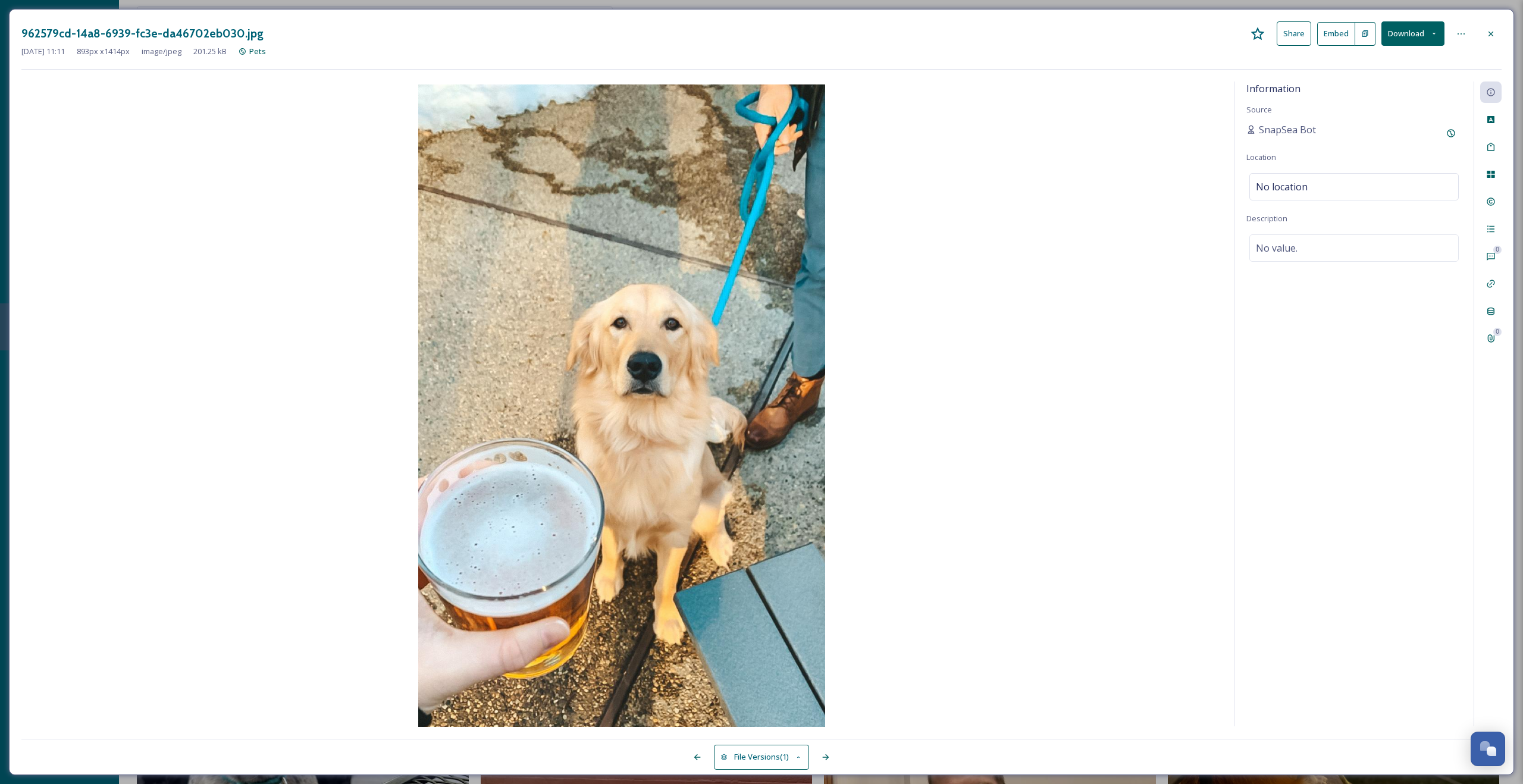
click at [1494, 28] on div at bounding box center [1491, 34] width 21 height 21
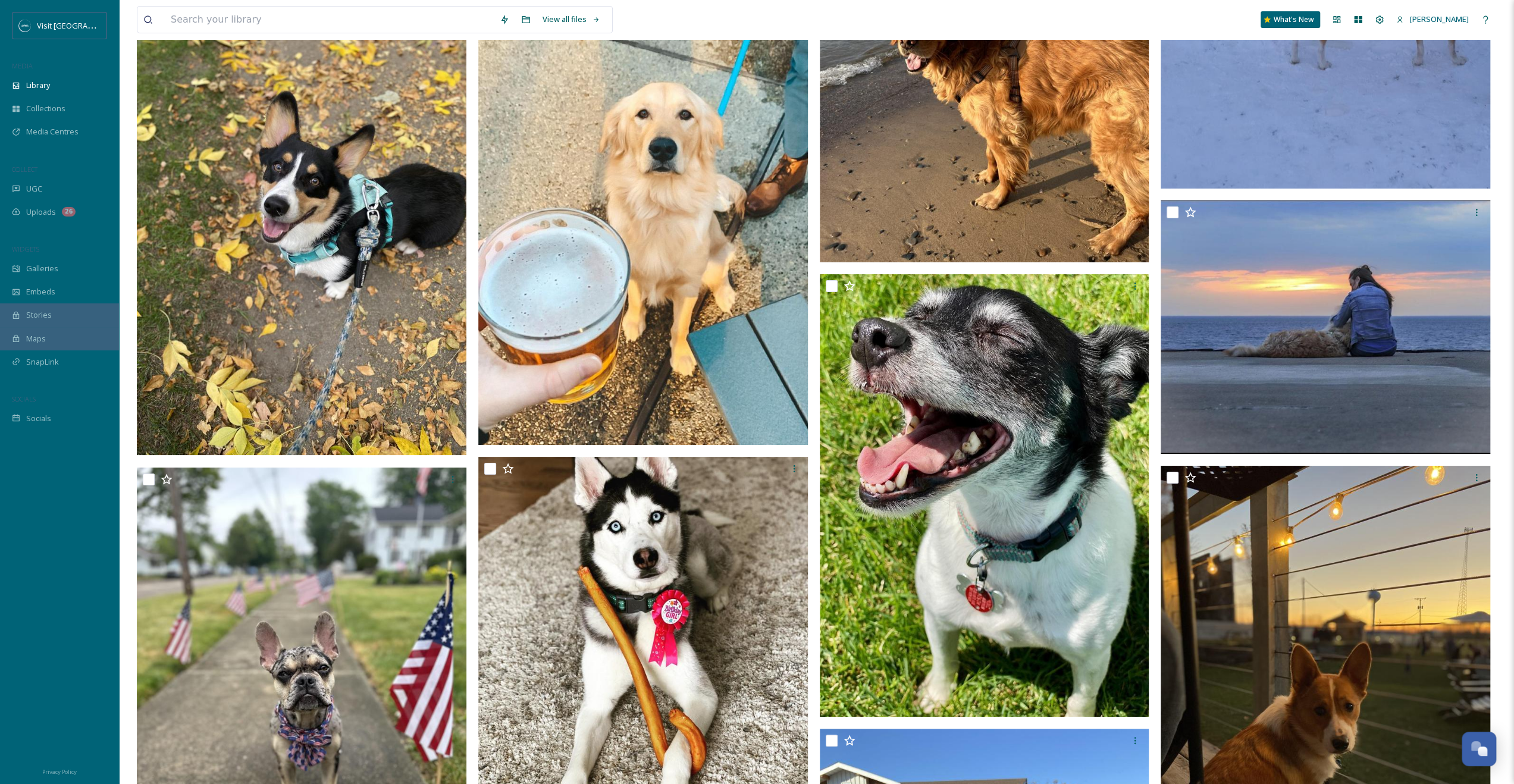
scroll to position [4658, 0]
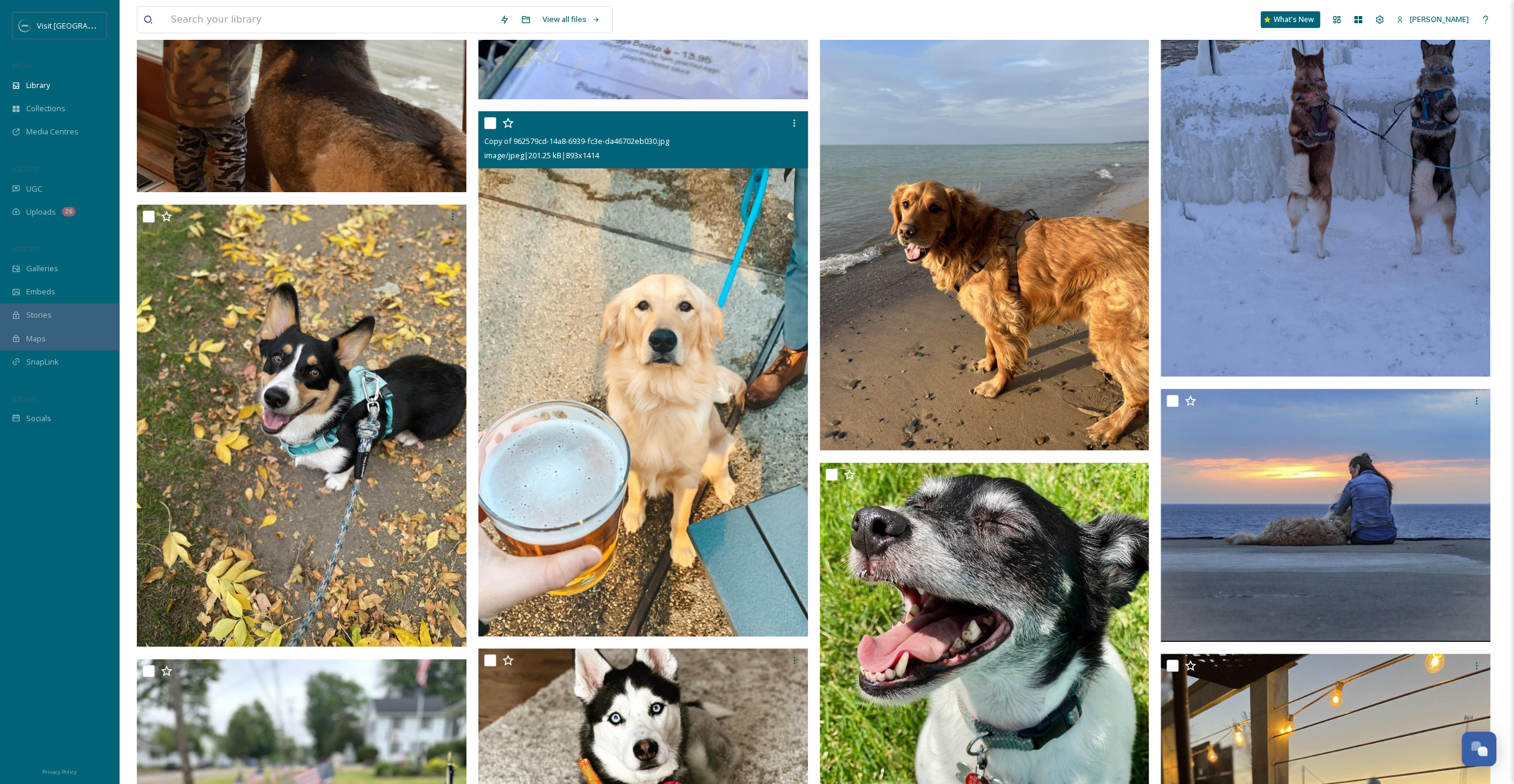
click at [745, 328] on img at bounding box center [645, 374] width 332 height 525
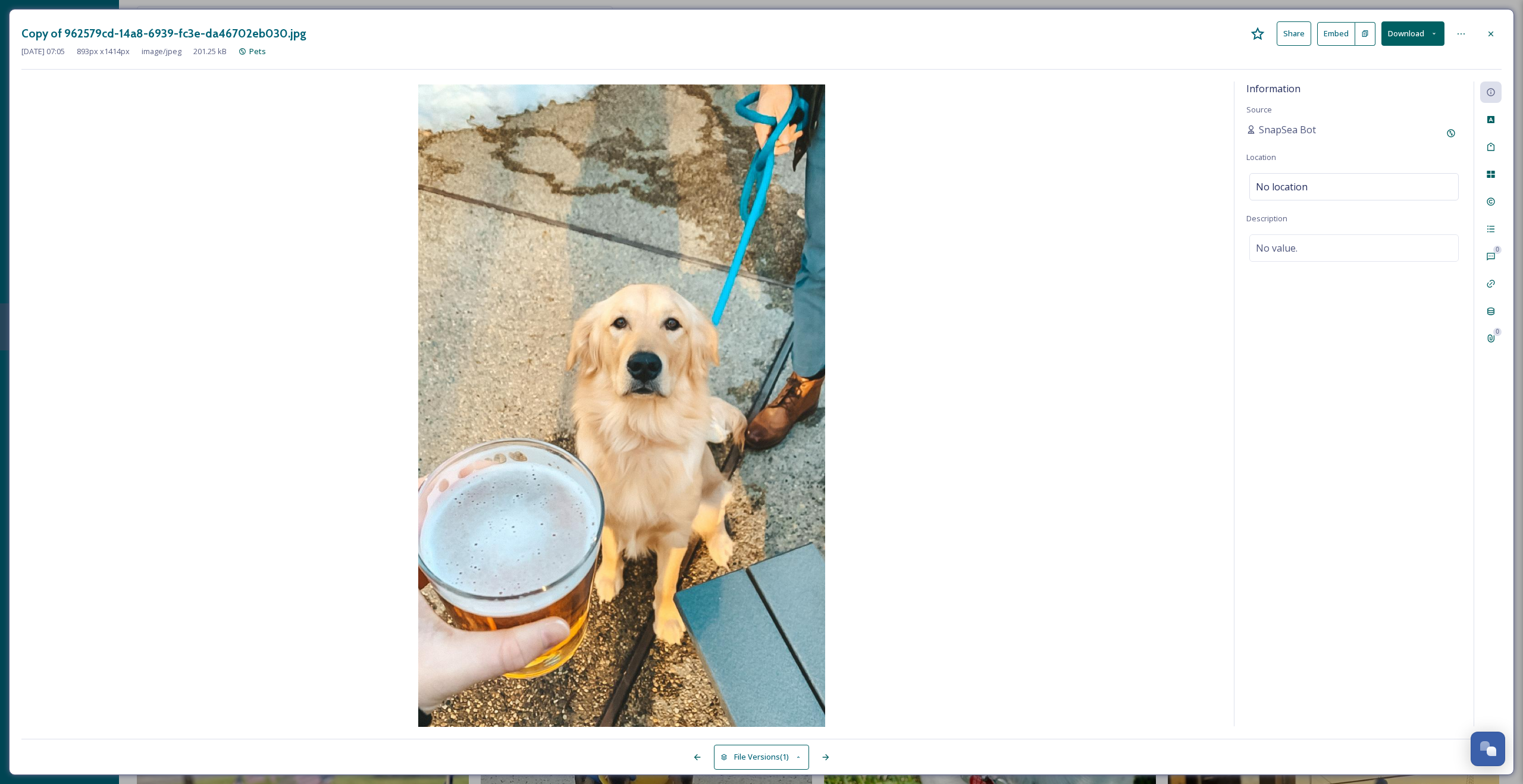
click at [1500, 29] on div at bounding box center [1491, 34] width 21 height 21
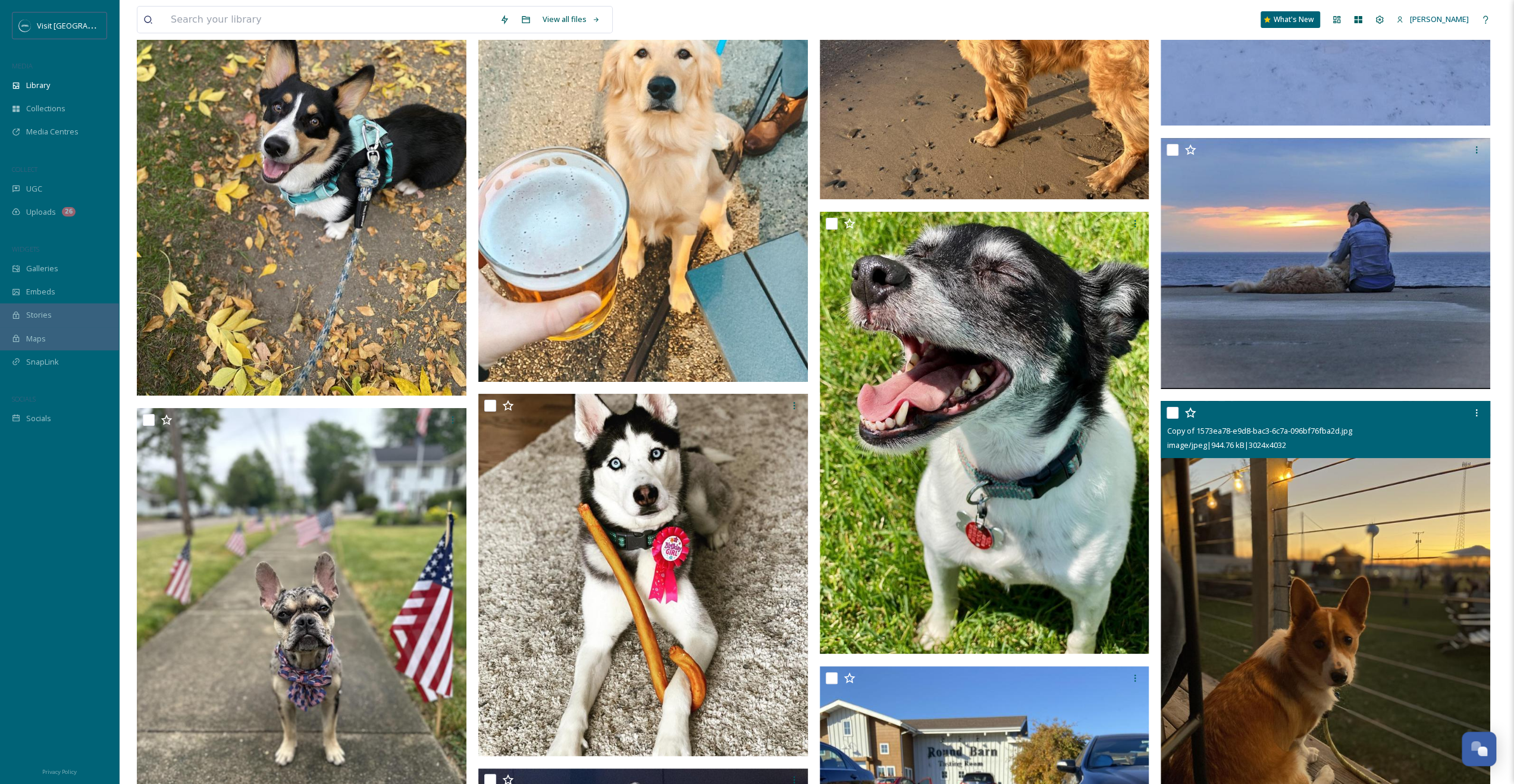
scroll to position [5074, 0]
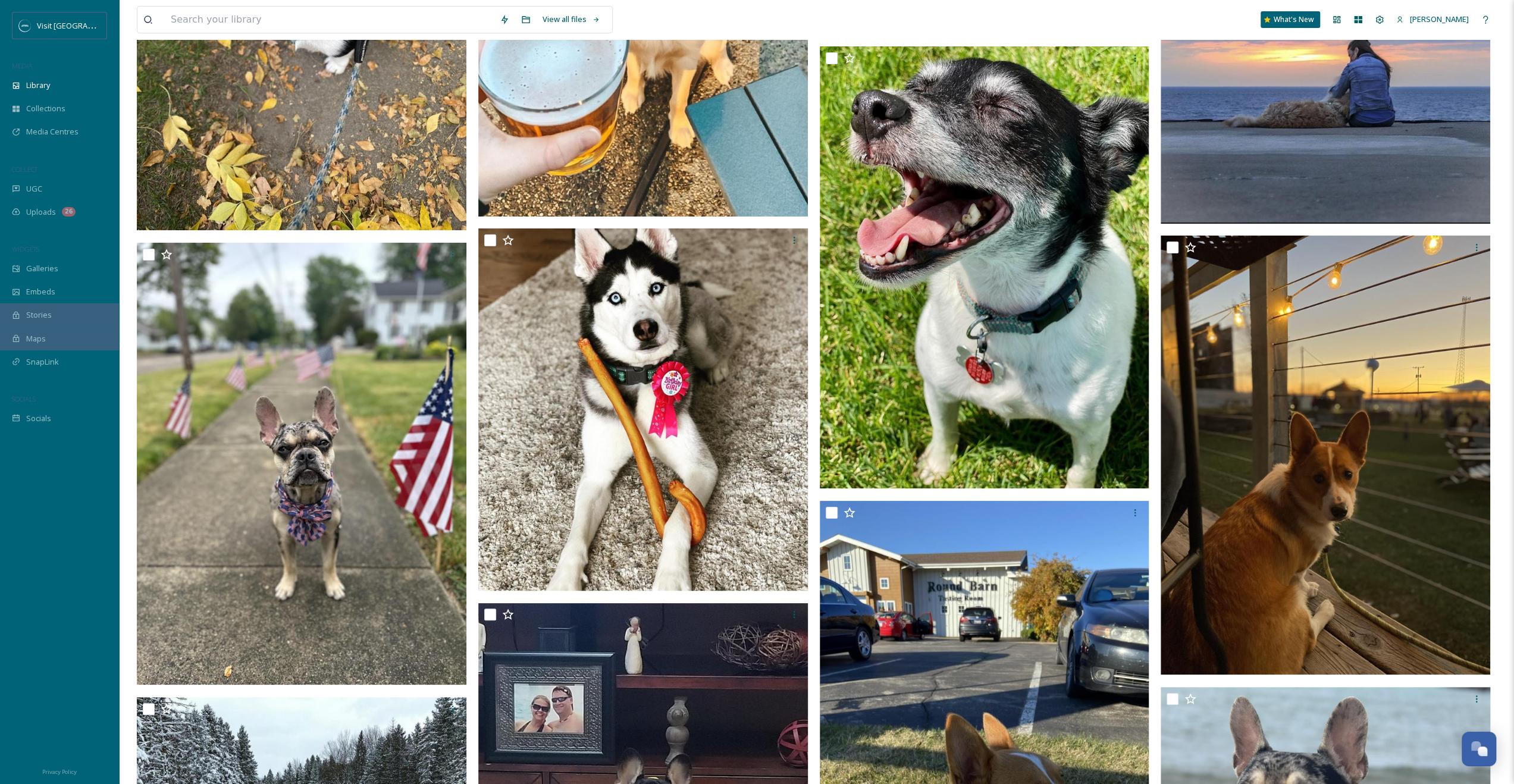
click at [1299, 536] on img at bounding box center [1325, 455] width 329 height 439
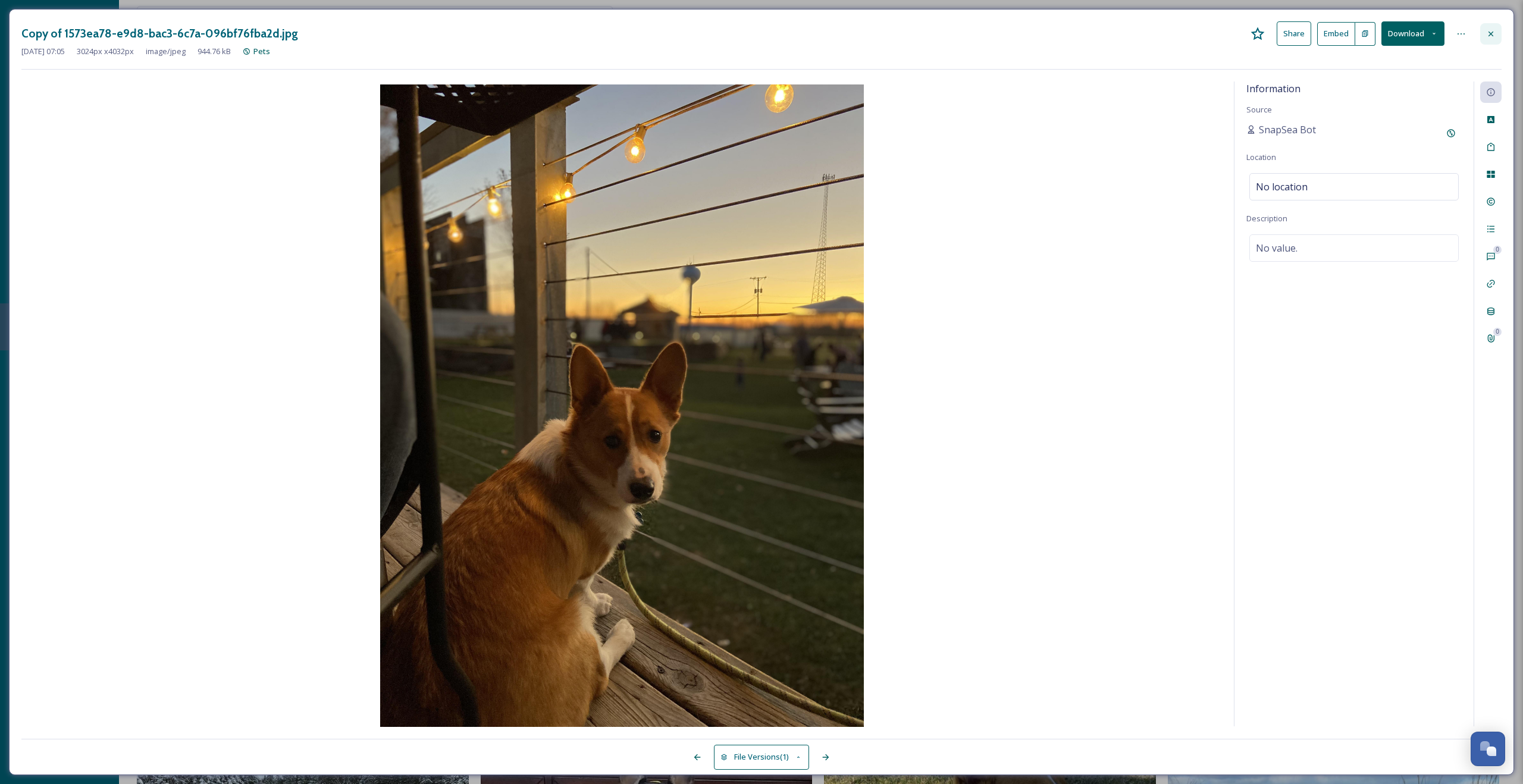
click at [1485, 31] on div at bounding box center [1491, 34] width 21 height 21
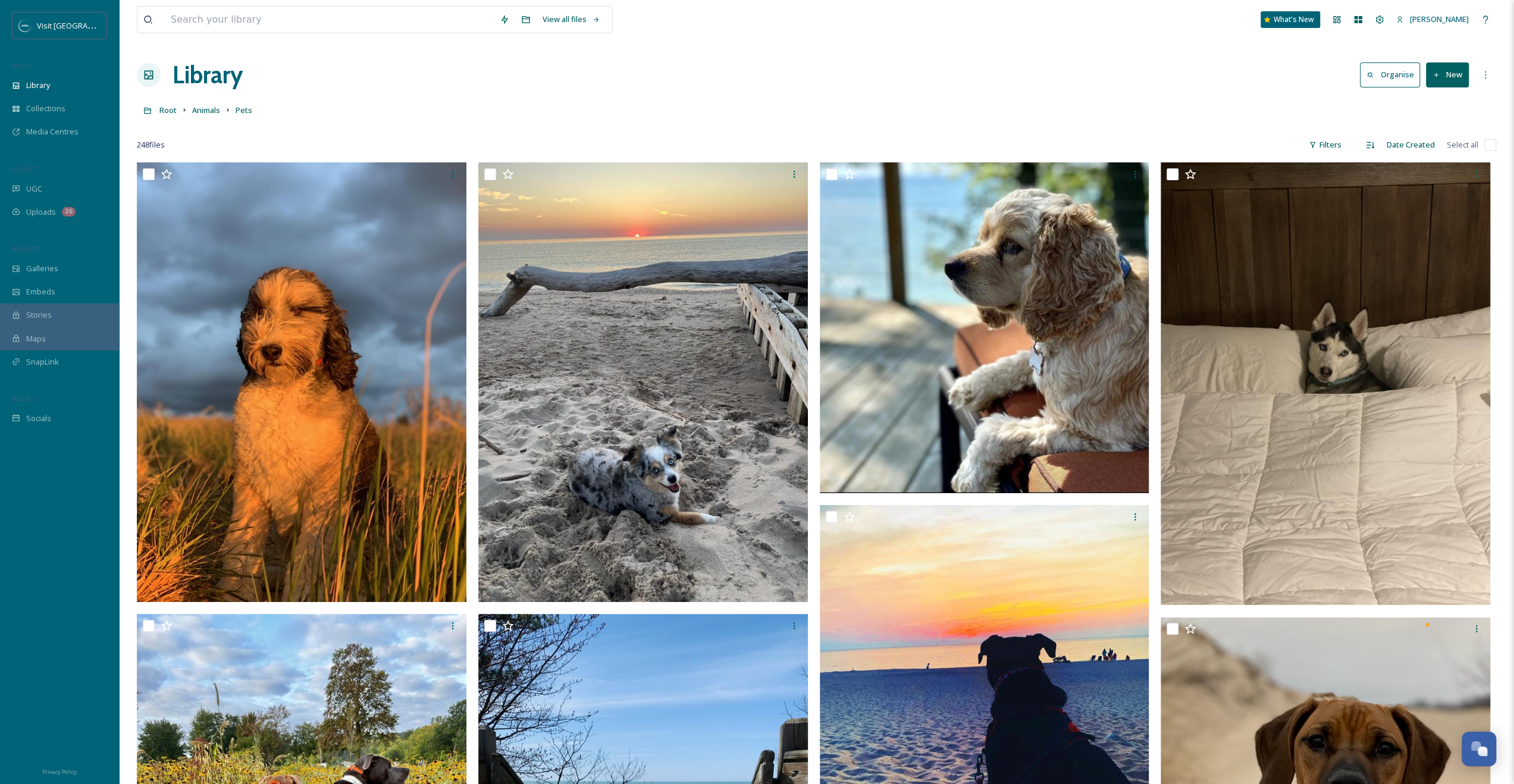
drag, startPoint x: 261, startPoint y: 37, endPoint x: 261, endPoint y: 27, distance: 10.0
click at [261, 34] on div "View all files What's New [PERSON_NAME]" at bounding box center [816, 19] width 1359 height 39
click at [261, 27] on input at bounding box center [329, 19] width 329 height 26
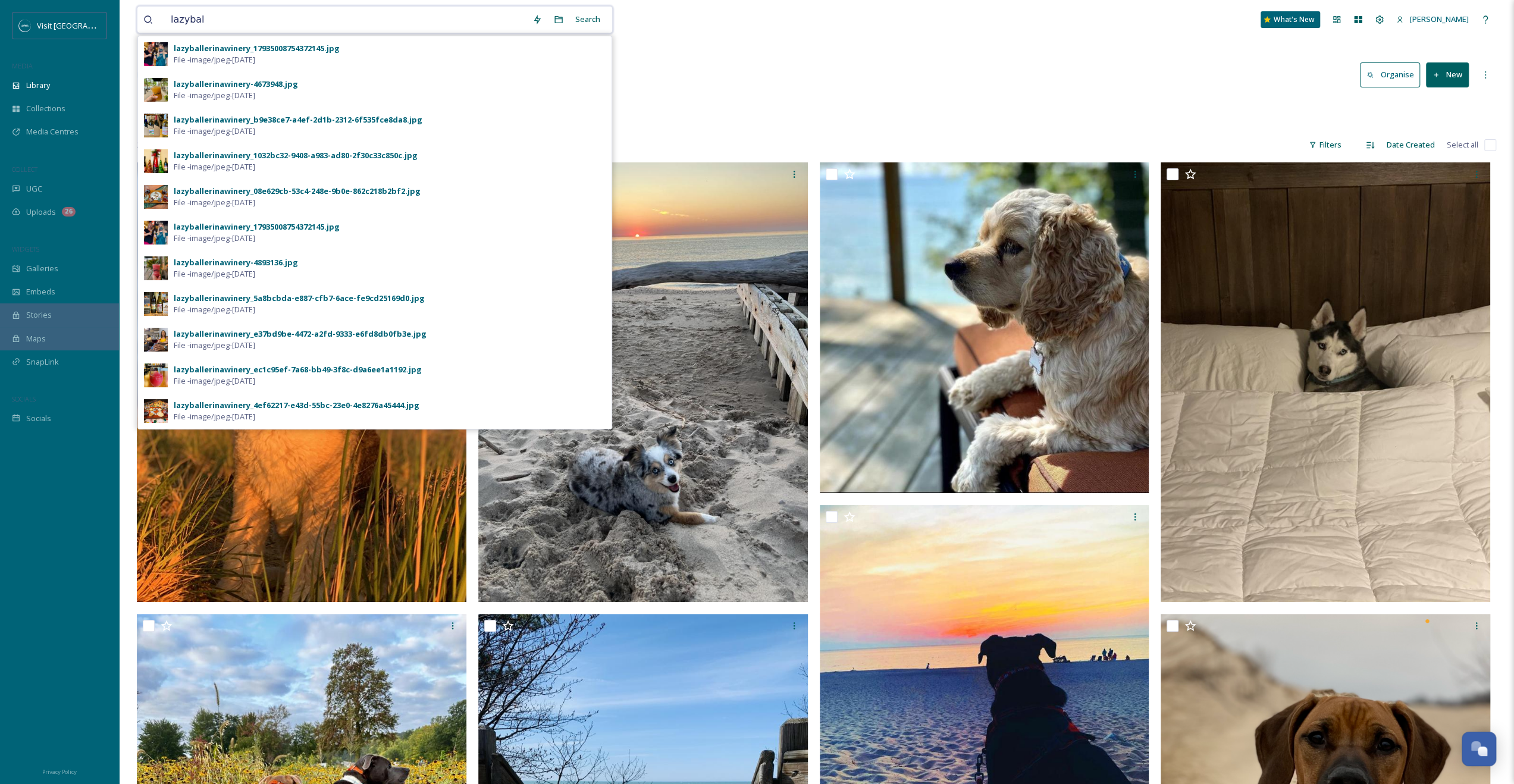
type input "lazybal"
